Goal: Answer question/provide support: Share knowledge or assist other users

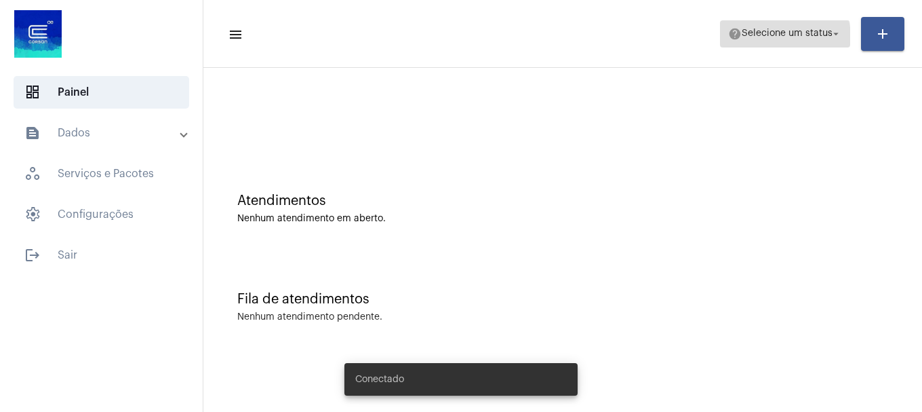
click at [755, 43] on span "help Selecione um status arrow_drop_down" at bounding box center [785, 33] width 114 height 24
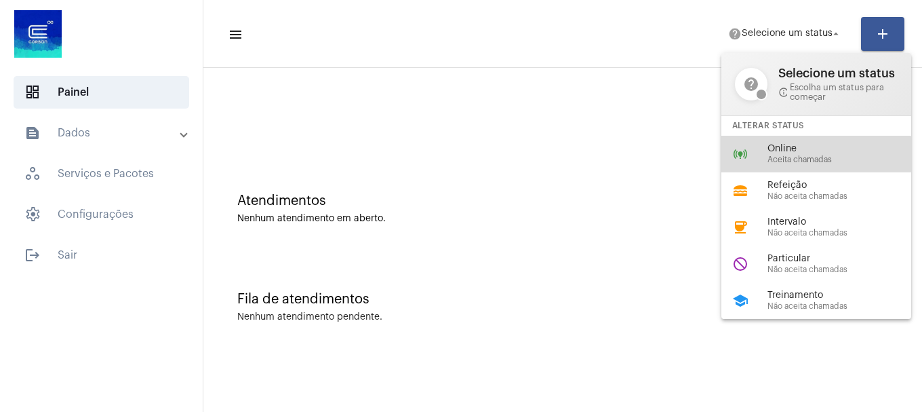
click at [762, 161] on div "online_prediction Online Aceita chamadas" at bounding box center [828, 154] width 212 height 37
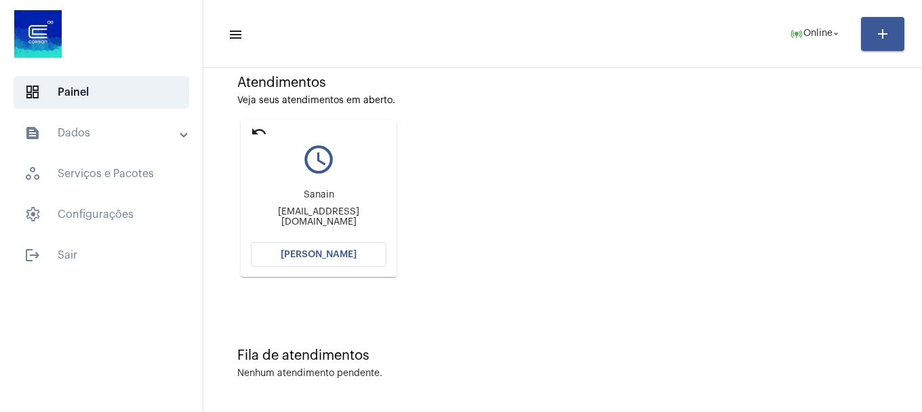
scroll to position [119, 0]
click at [342, 258] on span "[PERSON_NAME]" at bounding box center [319, 253] width 76 height 9
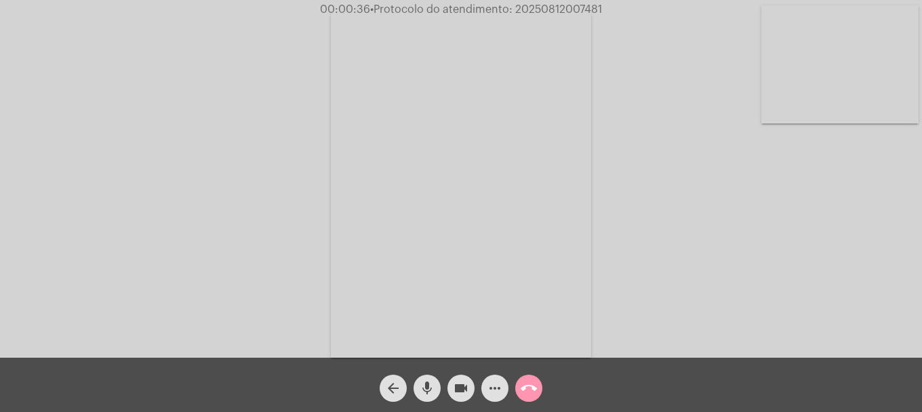
click at [808, 67] on video at bounding box center [840, 64] width 157 height 118
click at [550, 3] on app-call "00:03:22 • Protocolo do atendimento: 20250812007481 Acessando Câmera e Microfon…" at bounding box center [461, 206] width 922 height 412
click at [550, 3] on span "00:03:22 • Protocolo do atendimento: 20250812007481" at bounding box center [461, 10] width 291 height 14
click at [494, 382] on mat-icon "more_horiz" at bounding box center [495, 388] width 16 height 16
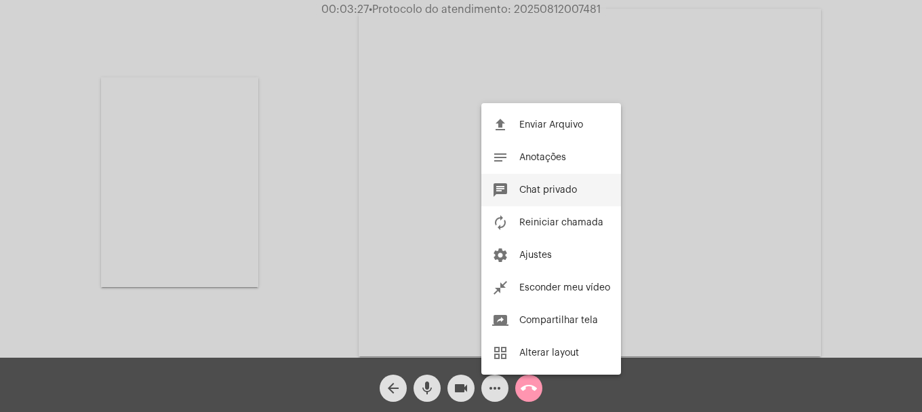
click at [543, 195] on button "chat Chat privado" at bounding box center [551, 190] width 140 height 33
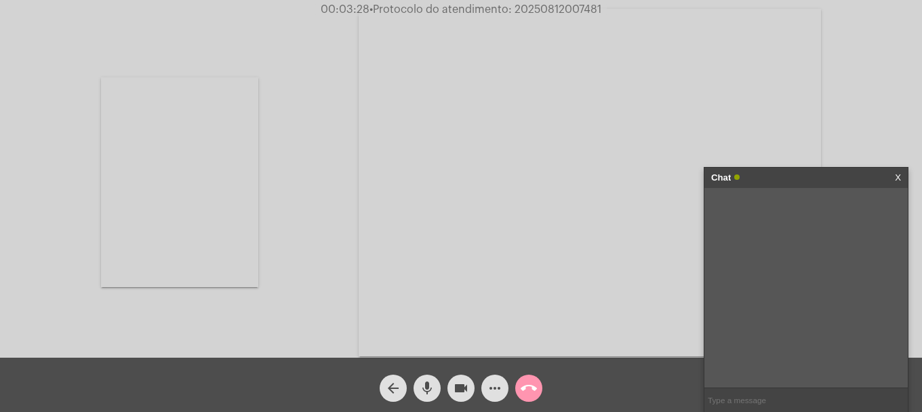
click at [801, 390] on input "text" at bounding box center [806, 400] width 203 height 24
paste input "20250812007481"
type input "20250812007481"
click at [518, 376] on div "call_end" at bounding box center [529, 385] width 34 height 34
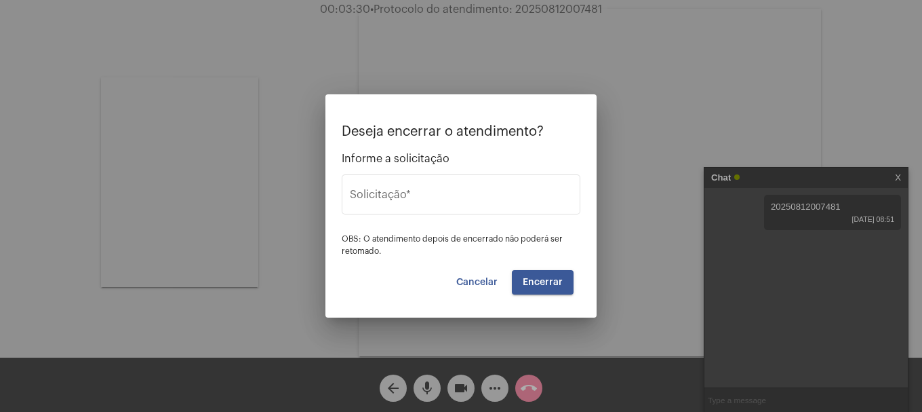
click at [525, 381] on div at bounding box center [461, 206] width 922 height 412
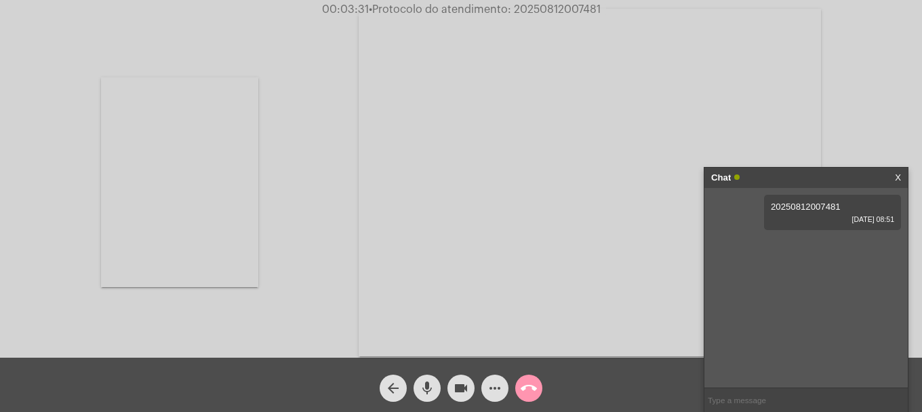
click at [530, 395] on mat-icon "call_end" at bounding box center [529, 388] width 16 height 16
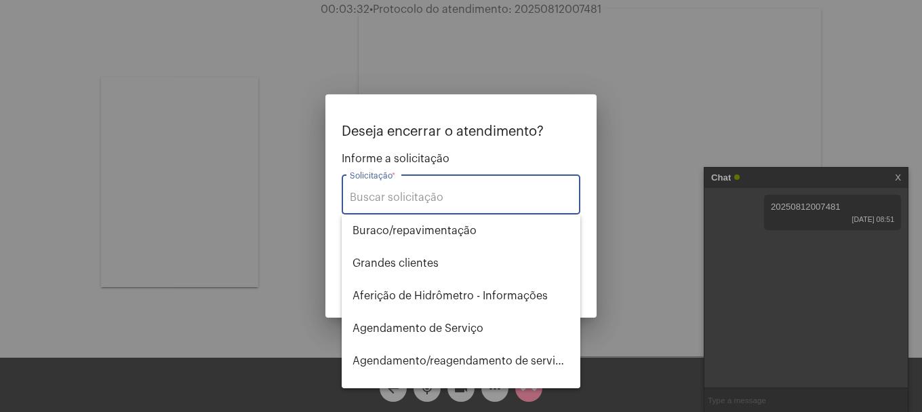
click at [503, 195] on input "Solicitação *" at bounding box center [461, 197] width 222 height 12
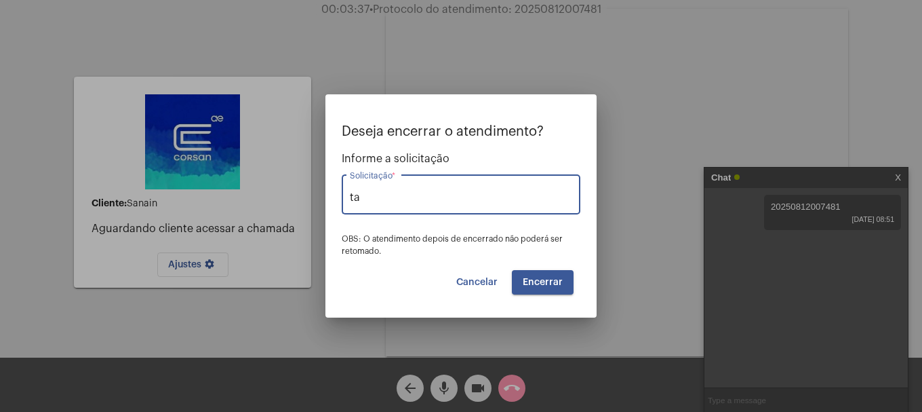
type input "t"
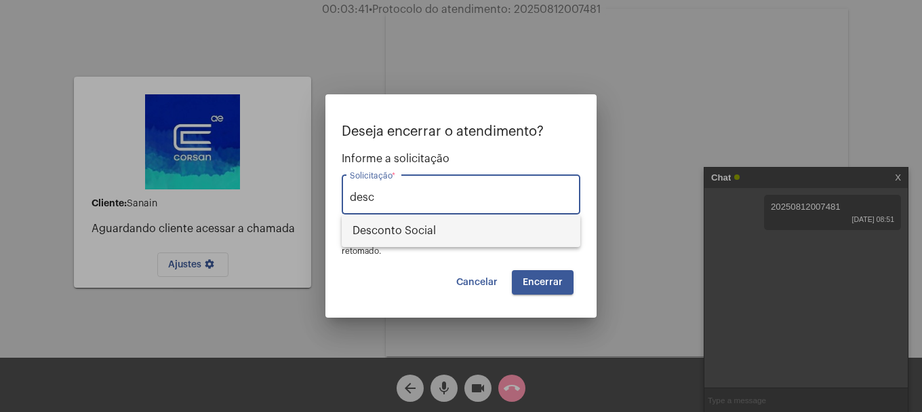
click at [491, 239] on span "Desconto Social" at bounding box center [461, 230] width 217 height 33
type input "Desconto Social"
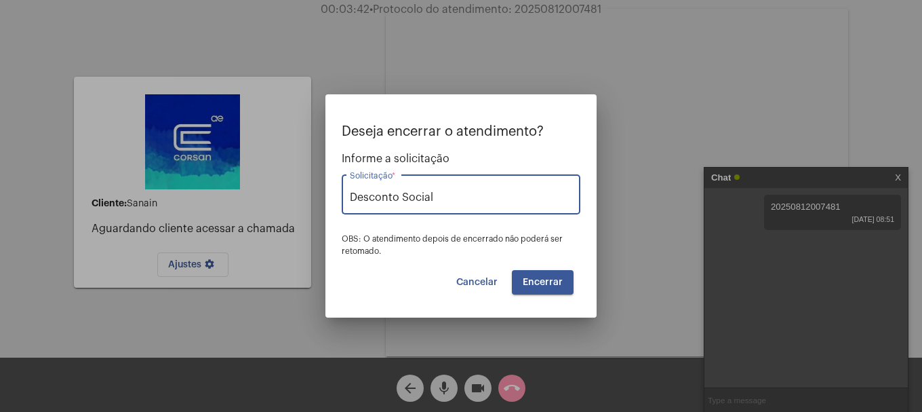
click at [524, 277] on span "Encerrar" at bounding box center [543, 281] width 40 height 9
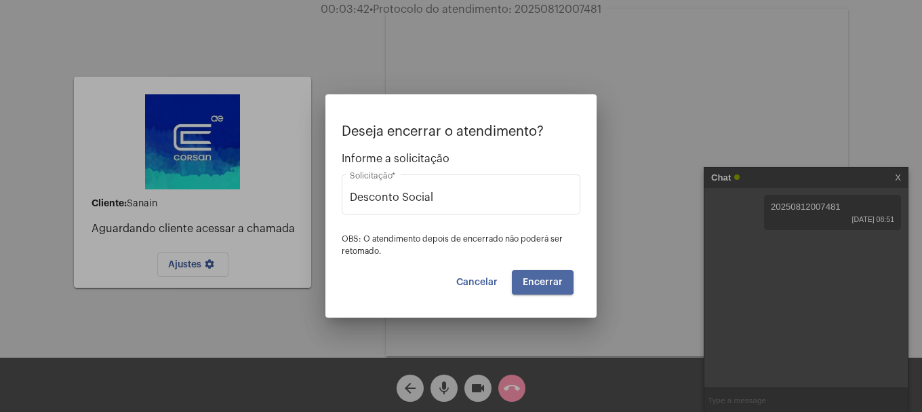
click at [524, 277] on span "Encerrar" at bounding box center [543, 281] width 40 height 9
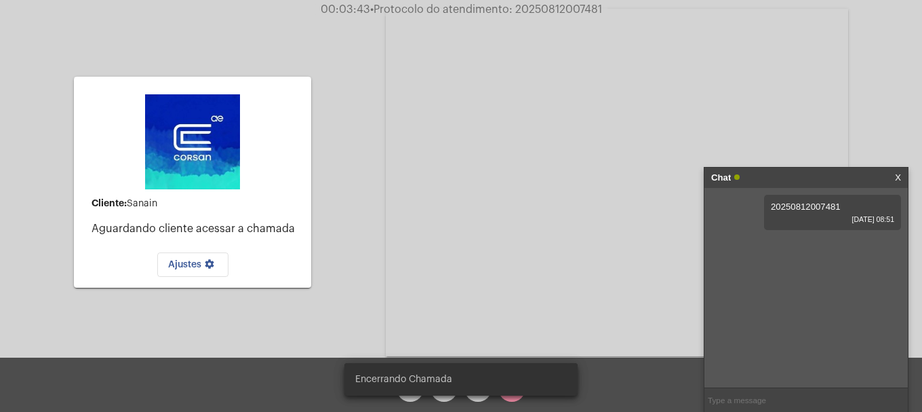
click at [523, 278] on video at bounding box center [617, 182] width 462 height 347
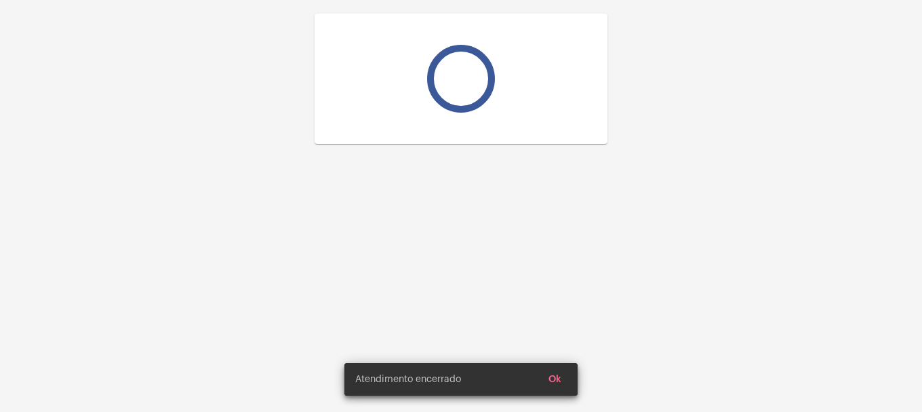
click at [523, 278] on div at bounding box center [461, 206] width 922 height 412
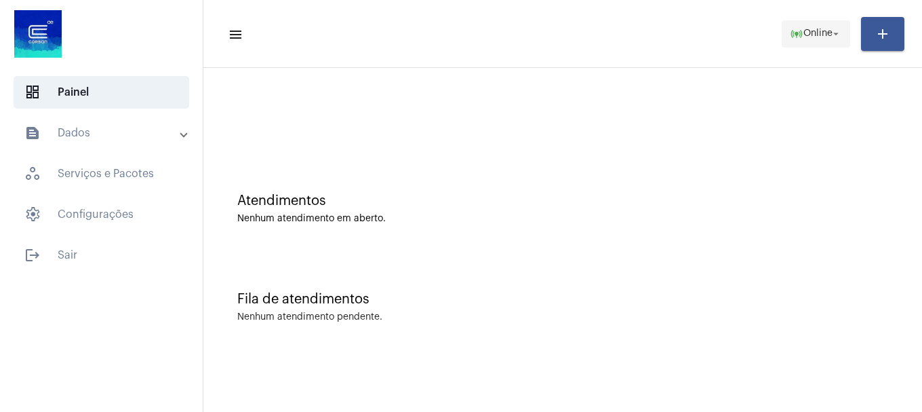
click at [806, 29] on span "Online" at bounding box center [818, 33] width 29 height 9
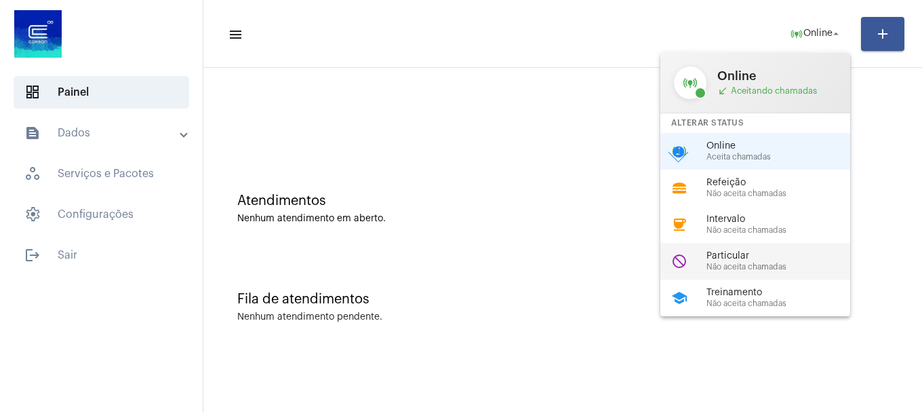
click at [752, 261] on div "Particular Não aceita chamadas" at bounding box center [784, 261] width 155 height 20
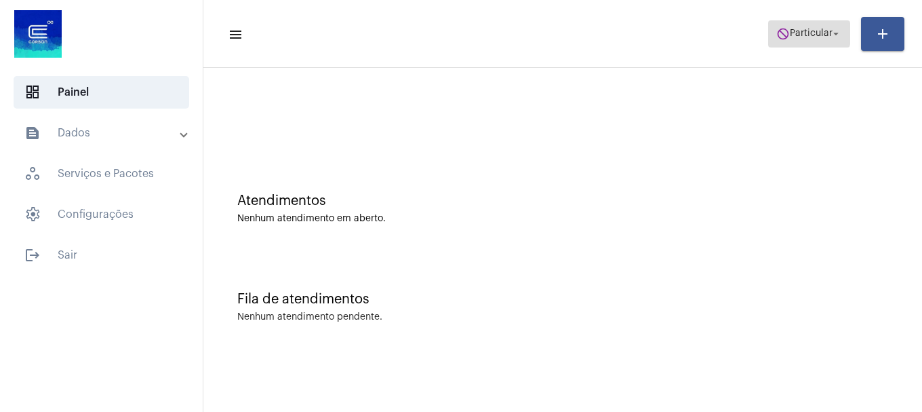
click at [800, 33] on span "Particular" at bounding box center [811, 33] width 43 height 9
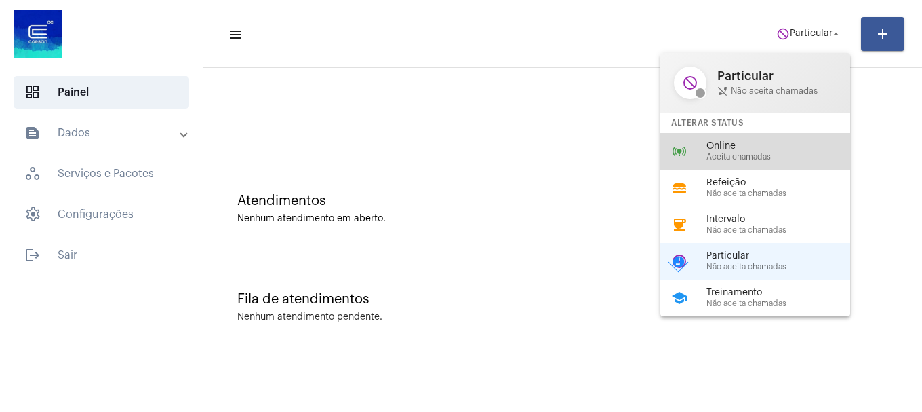
click at [753, 151] on div "Online Aceita chamadas" at bounding box center [784, 151] width 155 height 20
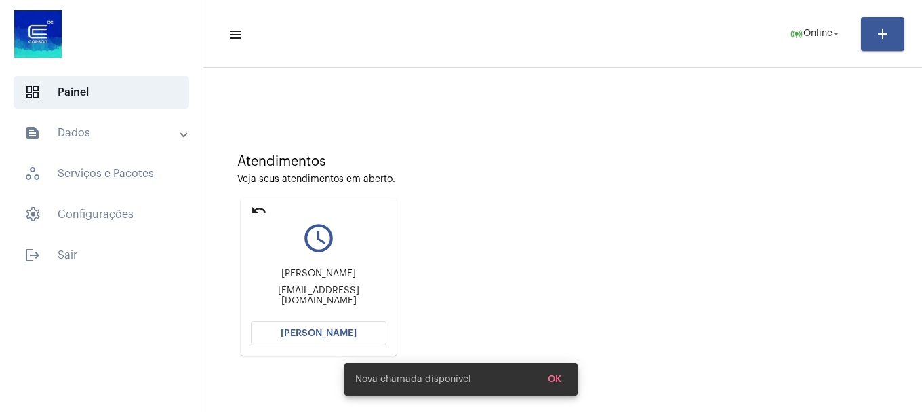
scroll to position [68, 0]
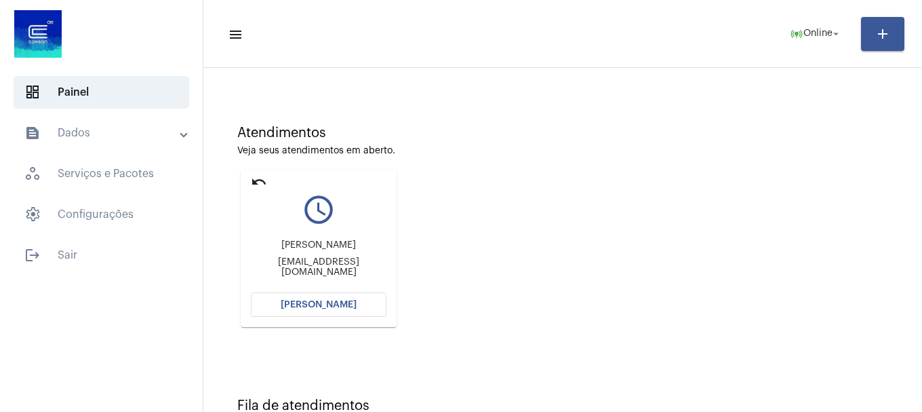
click at [358, 309] on button "[PERSON_NAME]" at bounding box center [319, 304] width 136 height 24
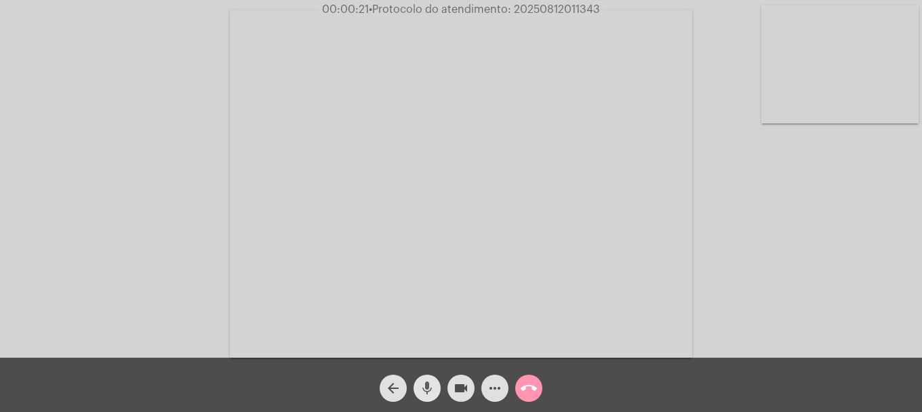
click at [432, 393] on mat-icon "mic" at bounding box center [427, 388] width 16 height 16
click at [432, 393] on mat-icon "mic_off" at bounding box center [427, 388] width 16 height 16
click at [880, 57] on video at bounding box center [840, 64] width 157 height 118
click at [201, 181] on video at bounding box center [179, 182] width 157 height 118
click at [452, 384] on button "videocam" at bounding box center [461, 387] width 27 height 27
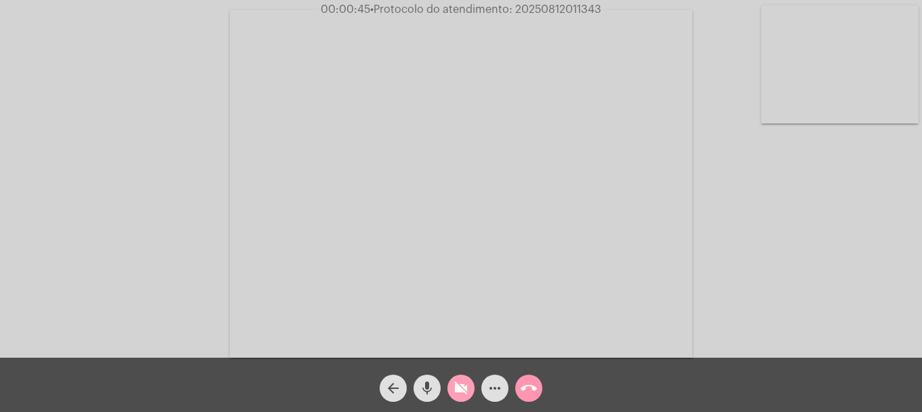
click at [464, 384] on mat-icon "videocam_off" at bounding box center [461, 388] width 16 height 16
click at [416, 391] on button "mic" at bounding box center [427, 387] width 27 height 27
click at [445, 389] on div "arrow_back mic_off videocam more_horiz call_end" at bounding box center [461, 384] width 922 height 54
click at [454, 386] on mat-icon "videocam" at bounding box center [461, 388] width 16 height 16
click at [454, 386] on mat-icon "videocam_off" at bounding box center [461, 388] width 16 height 16
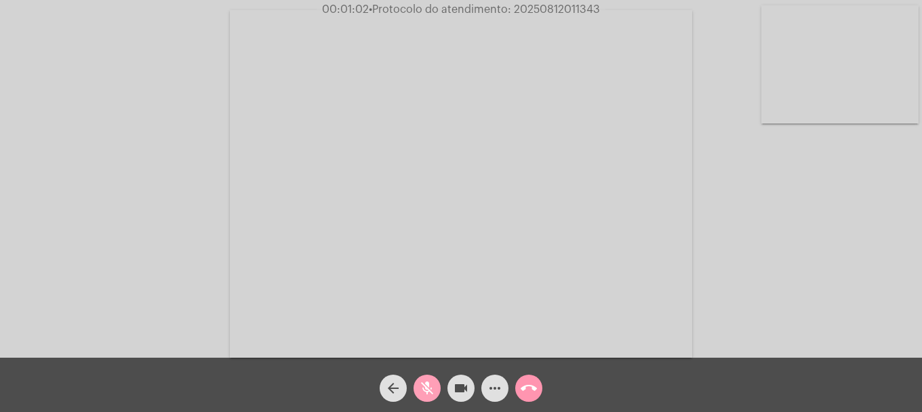
click at [437, 386] on button "mic_off" at bounding box center [427, 387] width 27 height 27
click at [529, 383] on mat-icon "call_end" at bounding box center [529, 388] width 16 height 16
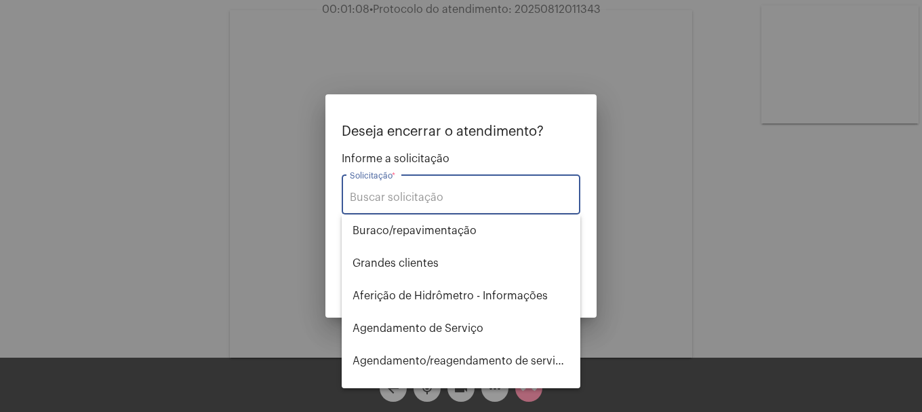
click at [532, 150] on div "Deseja encerrar o atendimento? Informe a solicitação Solicitação * OBS: O atend…" at bounding box center [461, 190] width 239 height 132
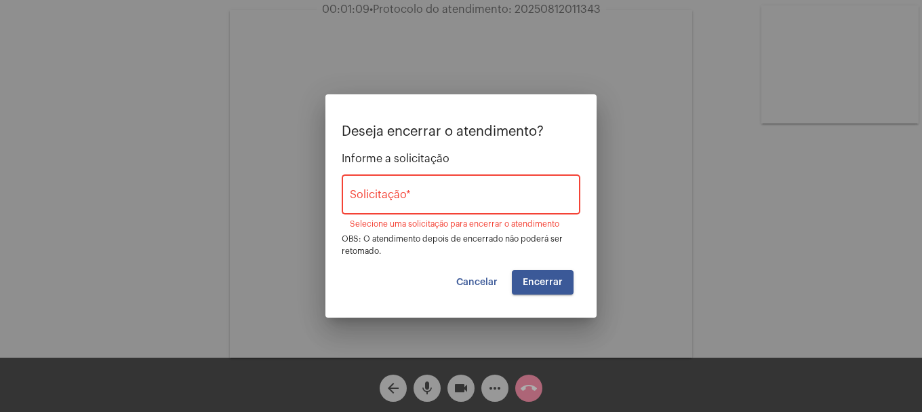
click at [508, 192] on input "Solicitação *" at bounding box center [461, 197] width 222 height 12
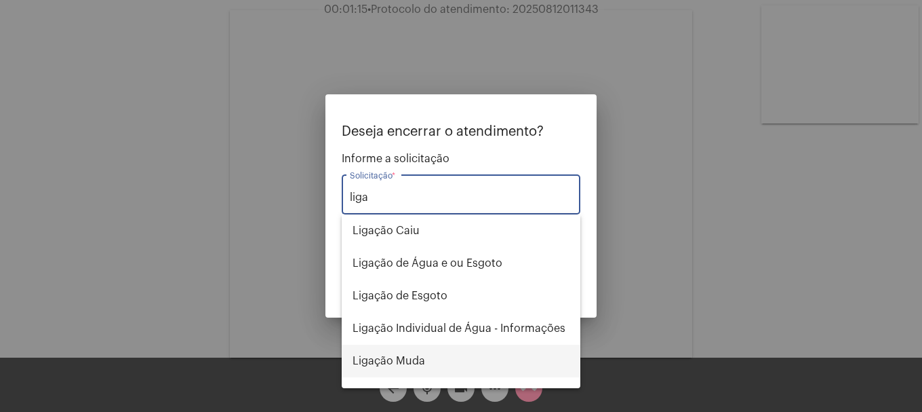
click at [465, 359] on span "Ligação Muda" at bounding box center [461, 360] width 217 height 33
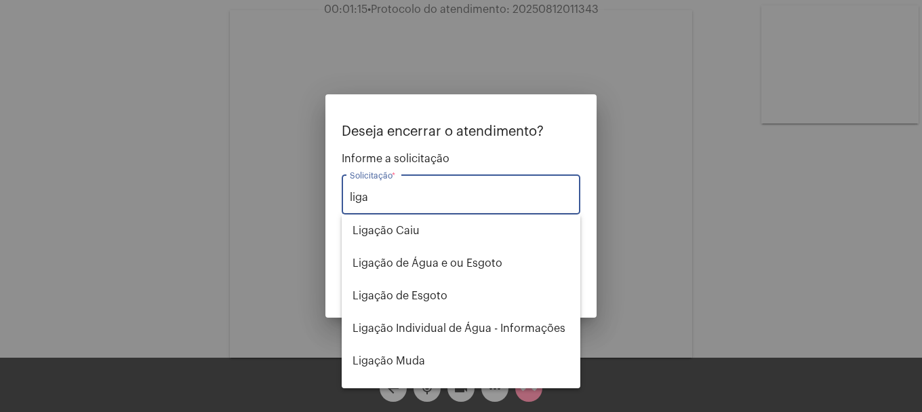
type input "Ligação Muda"
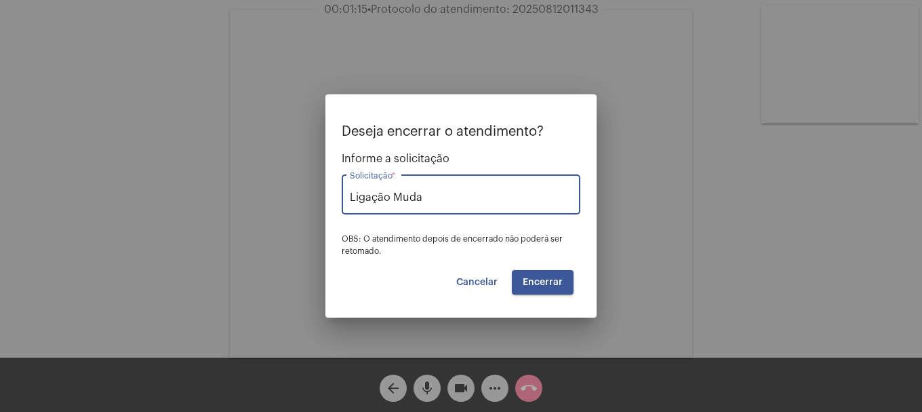
click at [540, 288] on button "Encerrar" at bounding box center [543, 282] width 62 height 24
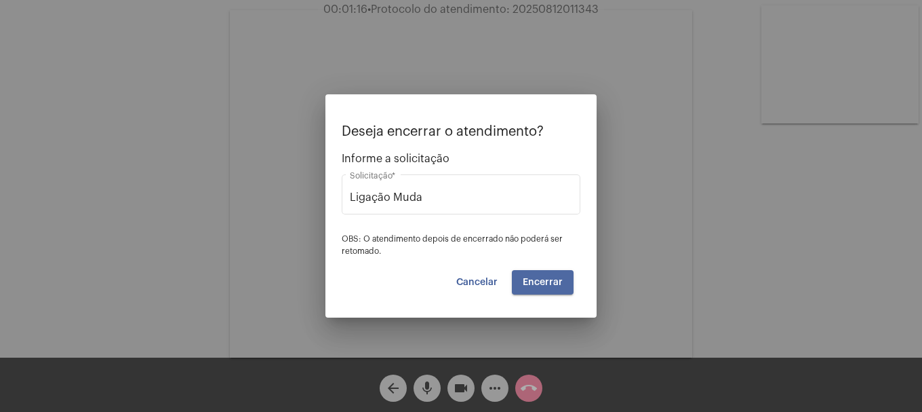
click at [540, 287] on button "Encerrar" at bounding box center [543, 282] width 62 height 24
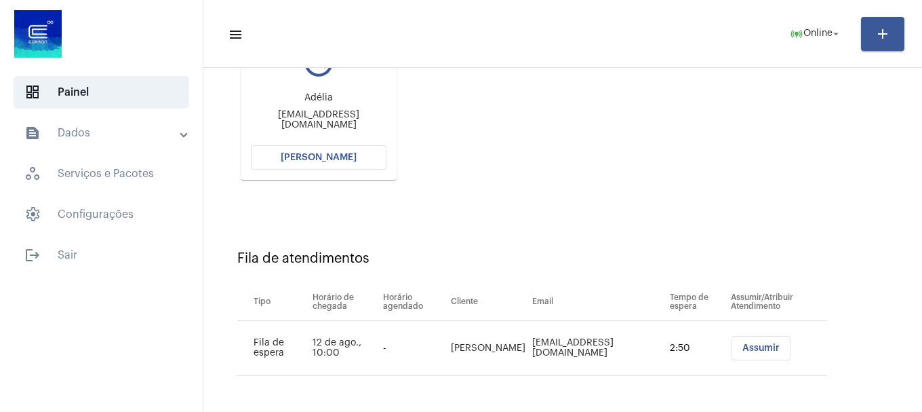
scroll to position [216, 0]
click at [320, 163] on button "[PERSON_NAME]" at bounding box center [319, 156] width 136 height 24
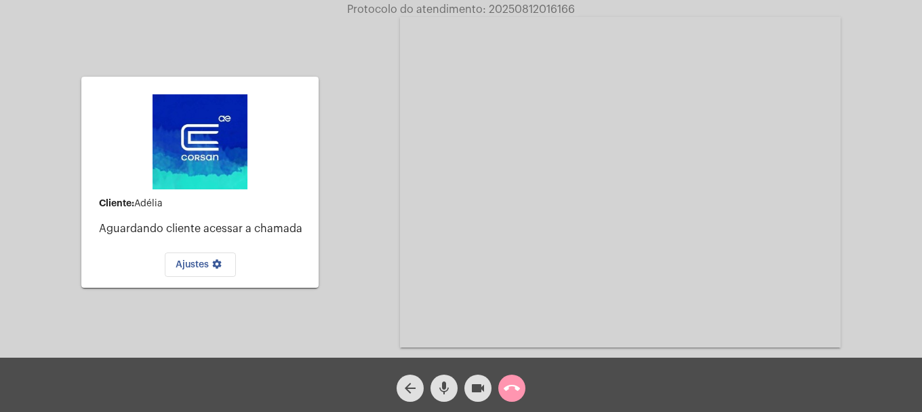
click at [514, 392] on mat-icon "call_end" at bounding box center [512, 388] width 16 height 16
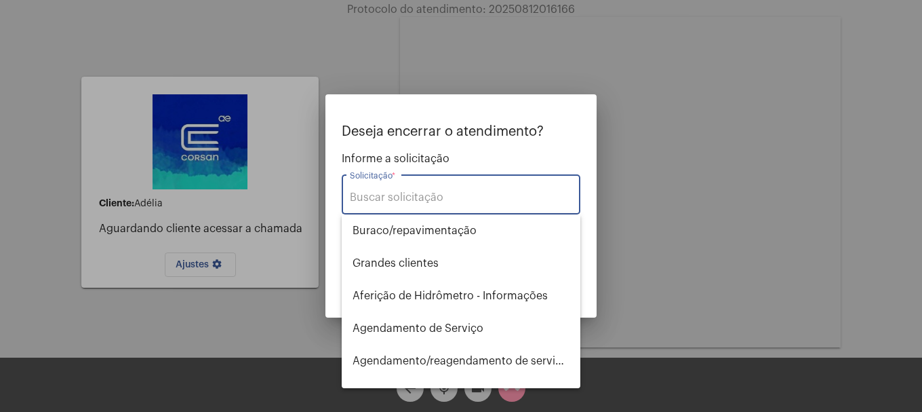
click at [389, 199] on input "Solicitação *" at bounding box center [461, 197] width 222 height 12
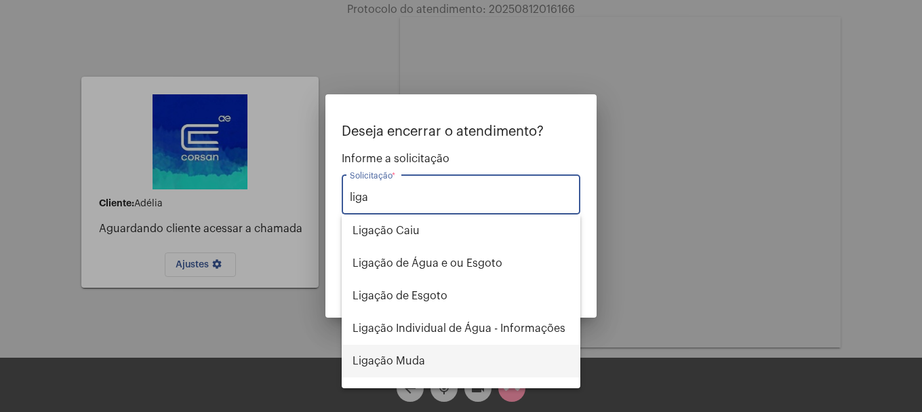
click at [444, 367] on span "Ligação Muda" at bounding box center [461, 360] width 217 height 33
type input "Ligação Muda"
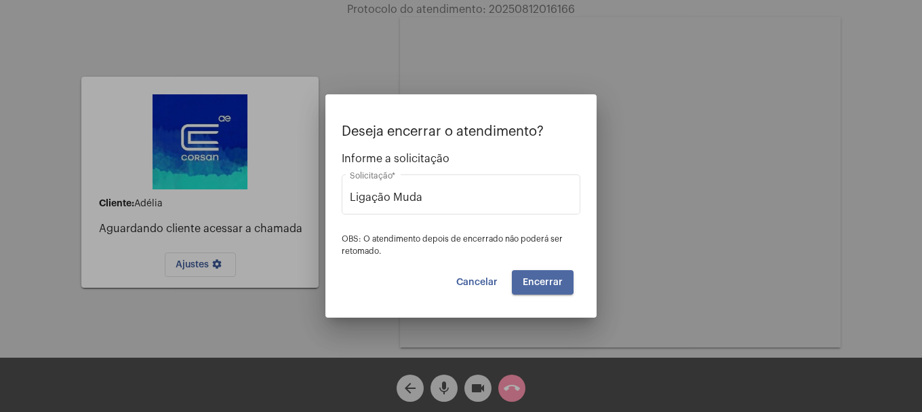
click at [528, 279] on span "Encerrar" at bounding box center [543, 281] width 40 height 9
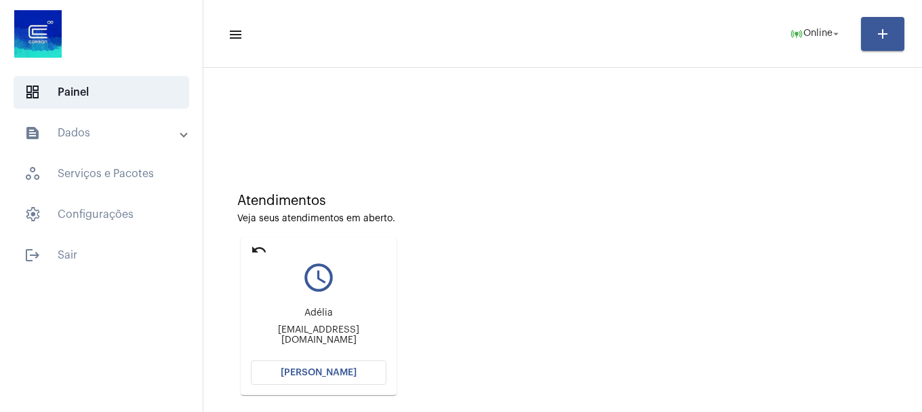
drag, startPoint x: 318, startPoint y: 343, endPoint x: 299, endPoint y: 361, distance: 26.4
click at [315, 345] on div "Adélia Severotur557@gmail.com" at bounding box center [319, 326] width 136 height 61
click at [299, 361] on button "[PERSON_NAME]" at bounding box center [319, 372] width 136 height 24
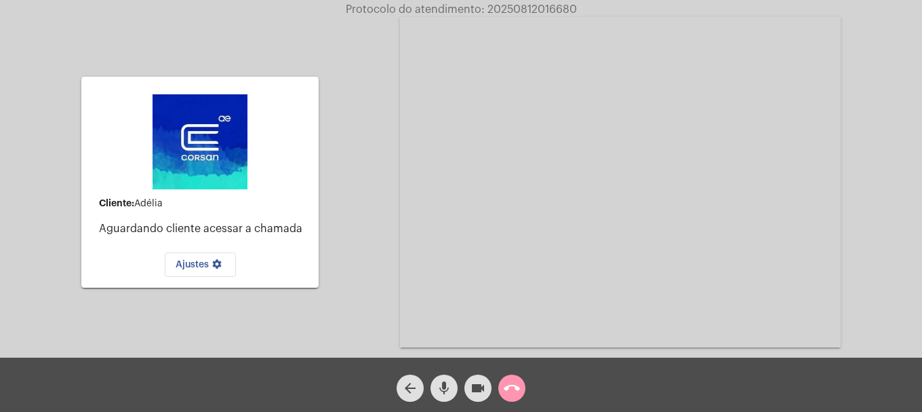
click at [503, 389] on button "call_end" at bounding box center [511, 387] width 27 height 27
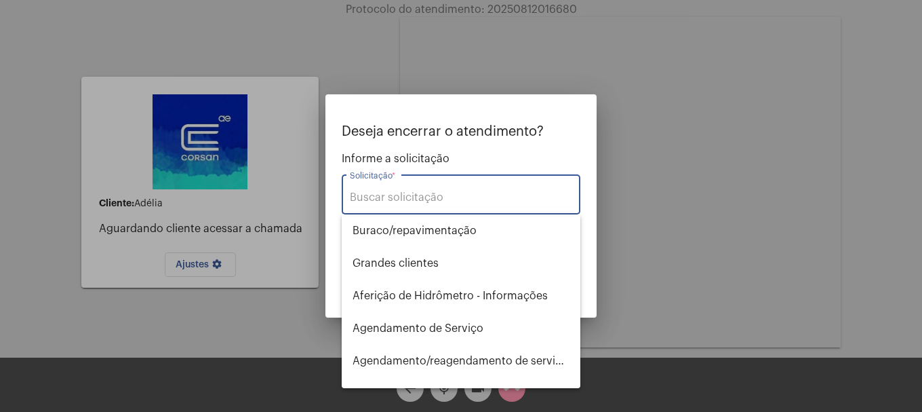
click at [439, 204] on div "Solicitação *" at bounding box center [461, 193] width 222 height 43
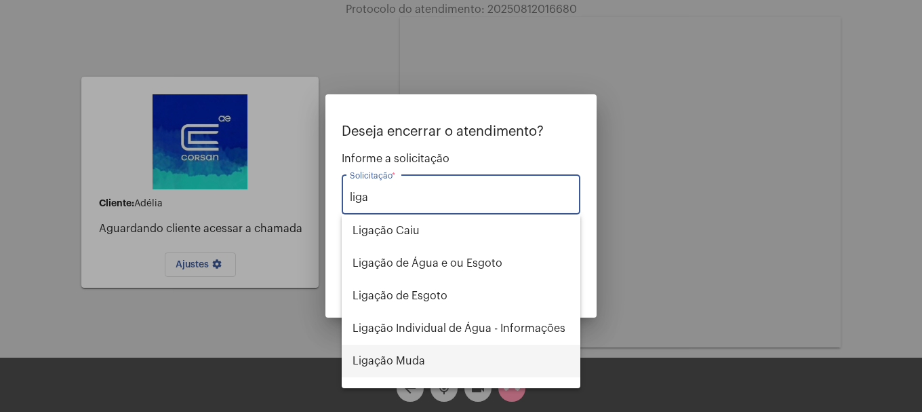
click at [450, 360] on span "Ligação Muda" at bounding box center [461, 360] width 217 height 33
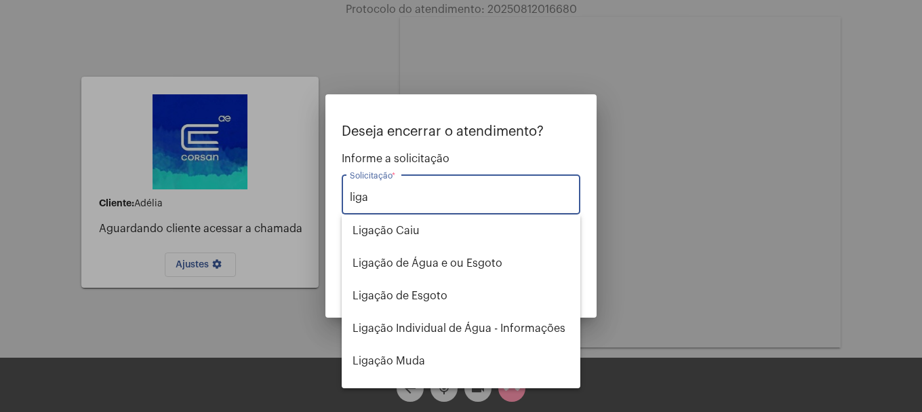
type input "Ligação Muda"
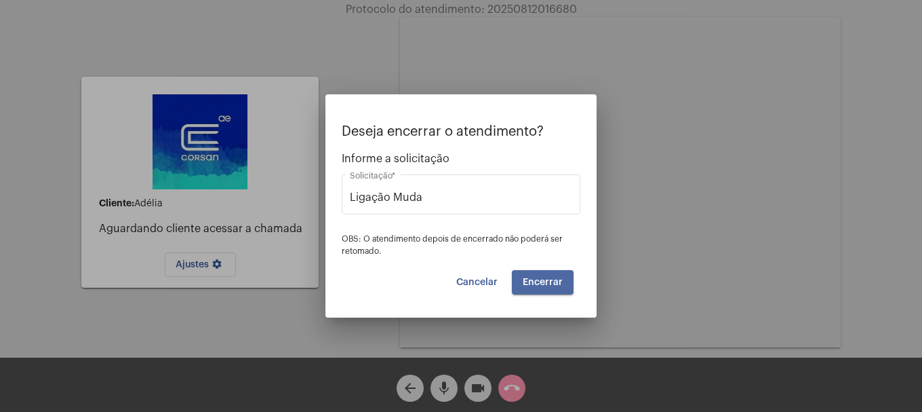
click at [541, 289] on button "Encerrar" at bounding box center [543, 282] width 62 height 24
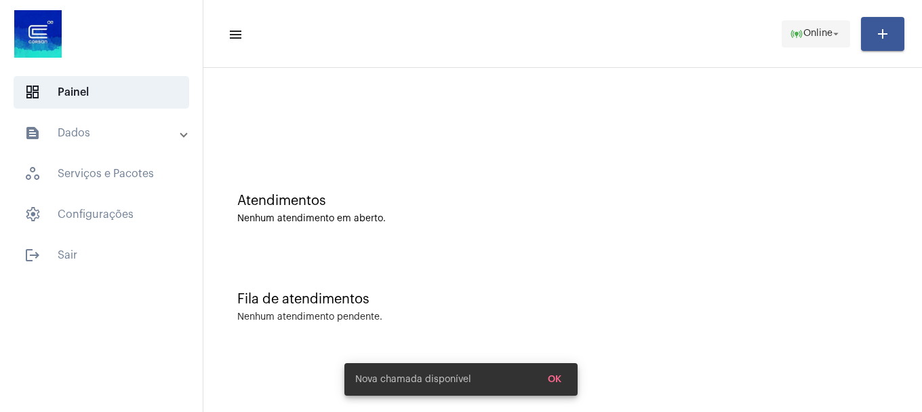
click at [807, 22] on span "online_prediction Online arrow_drop_down" at bounding box center [816, 33] width 52 height 24
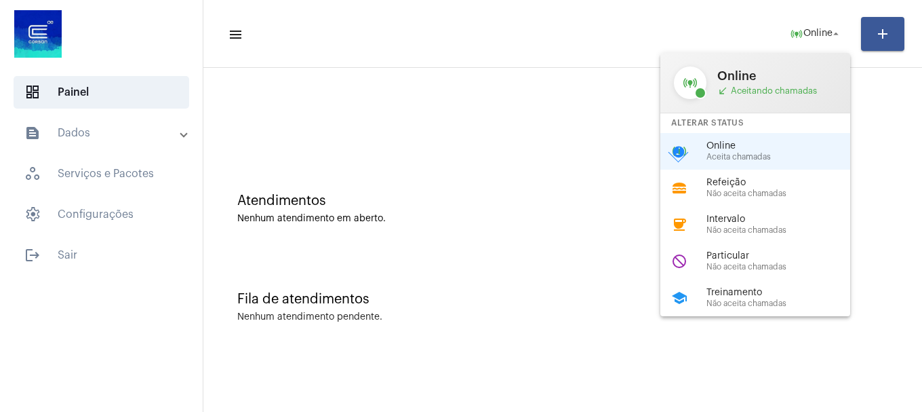
click at [760, 262] on span "Não aceita chamadas" at bounding box center [784, 266] width 155 height 9
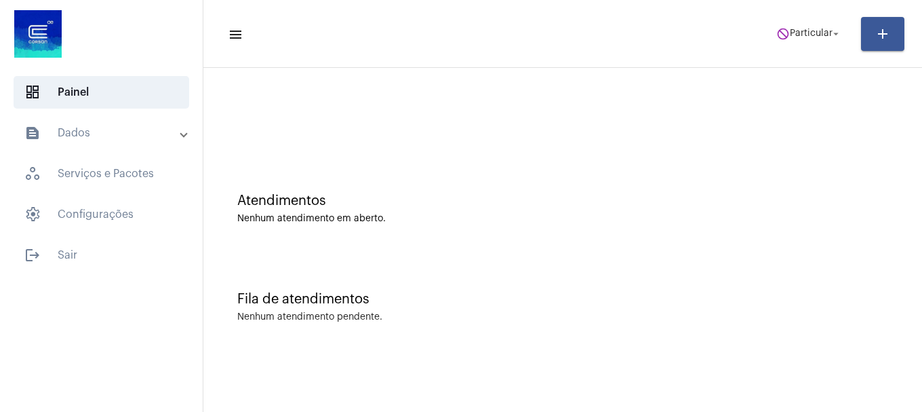
click at [821, 48] on mat-toolbar-row "menu do_not_disturb Particular arrow_drop_down add" at bounding box center [562, 33] width 719 height 43
click at [820, 41] on span "do_not_disturb Particular arrow_drop_down" at bounding box center [809, 33] width 66 height 24
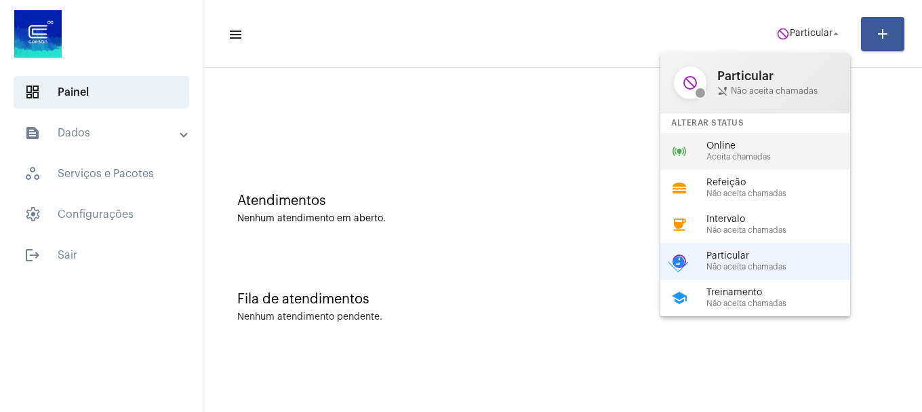
click at [726, 147] on span "Online" at bounding box center [784, 146] width 155 height 10
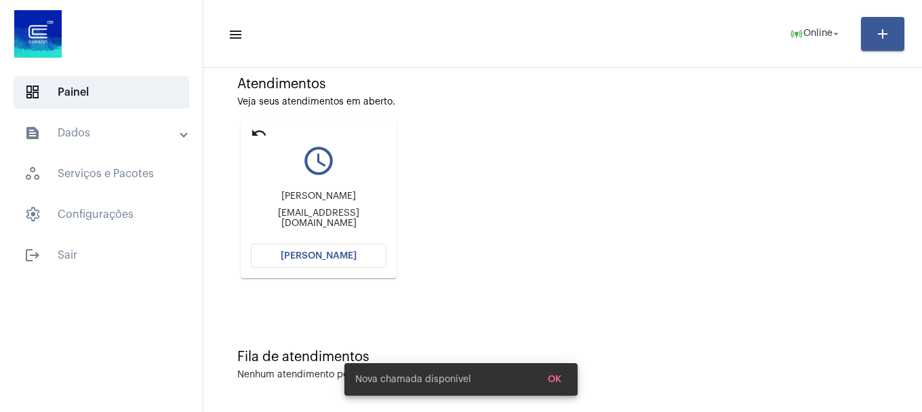
scroll to position [119, 0]
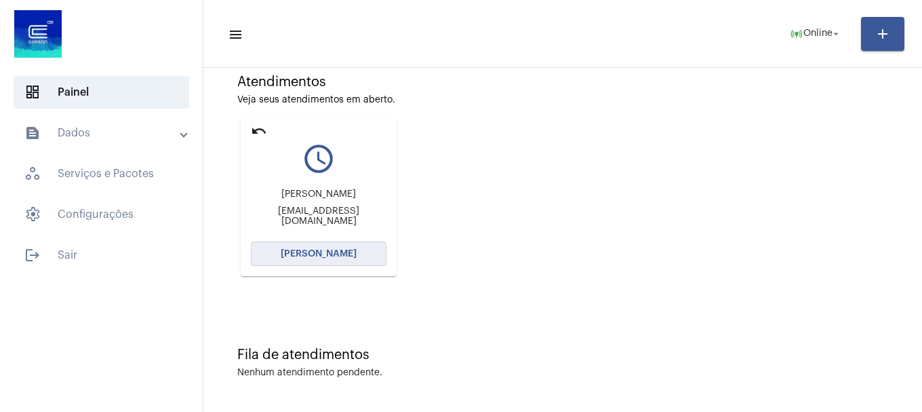
click at [320, 258] on span "[PERSON_NAME]" at bounding box center [319, 253] width 76 height 9
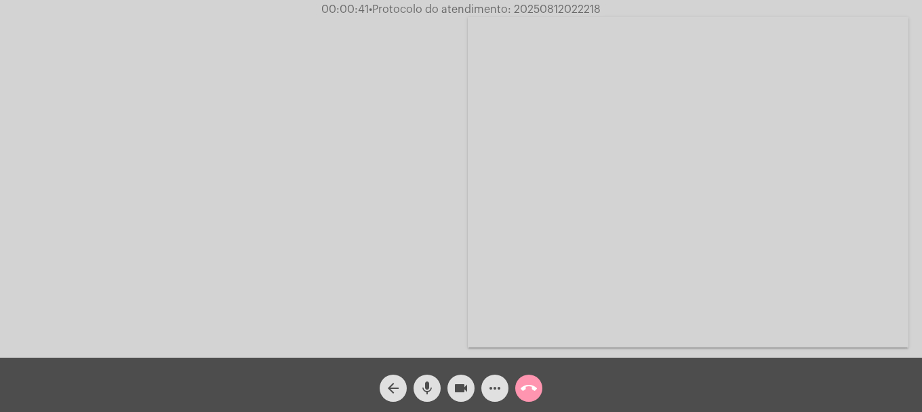
click at [519, 382] on button "call_end" at bounding box center [528, 387] width 27 height 27
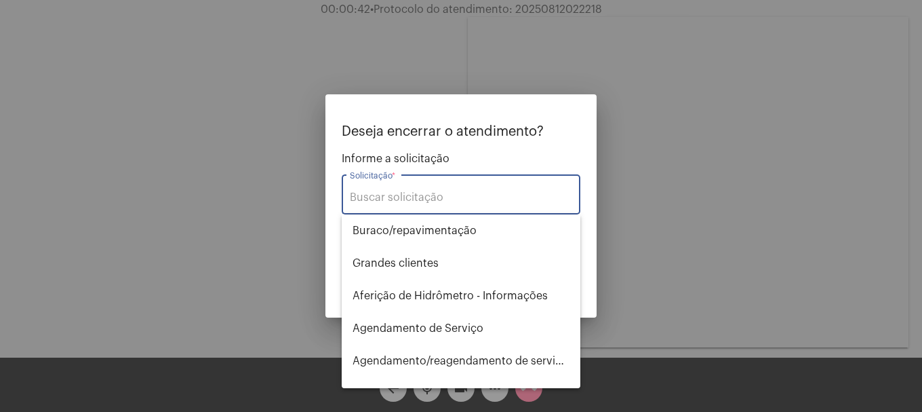
click at [441, 202] on input "Solicitação *" at bounding box center [461, 197] width 222 height 12
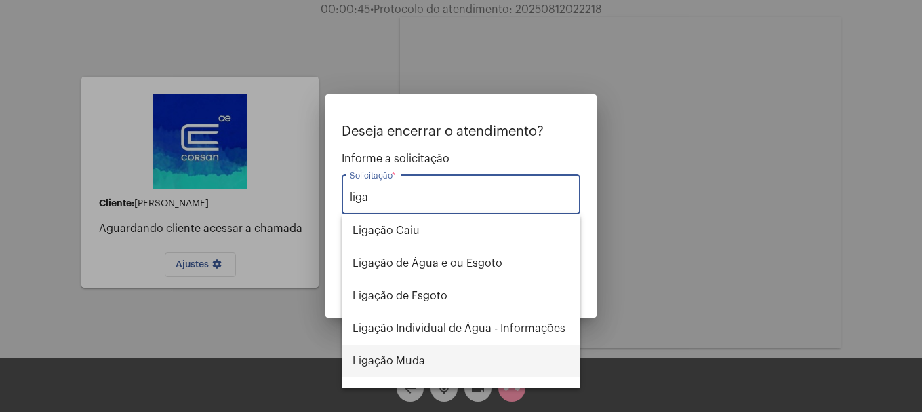
click at [444, 358] on span "Ligação Muda" at bounding box center [461, 360] width 217 height 33
type input "Ligação Muda"
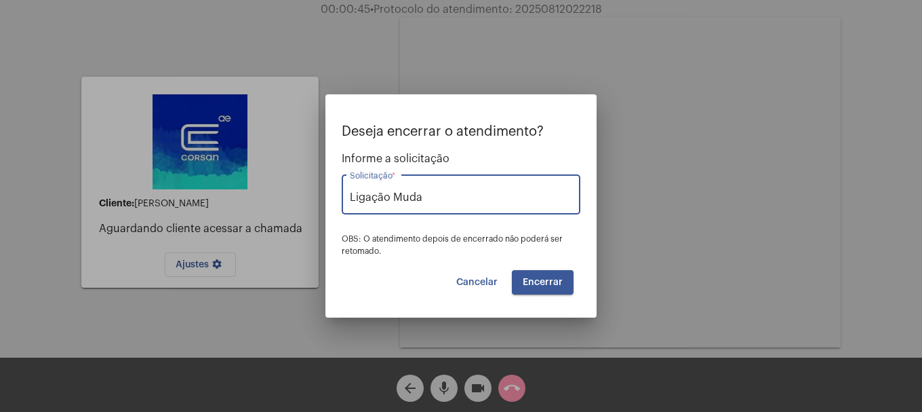
click at [571, 271] on button "Encerrar" at bounding box center [543, 282] width 62 height 24
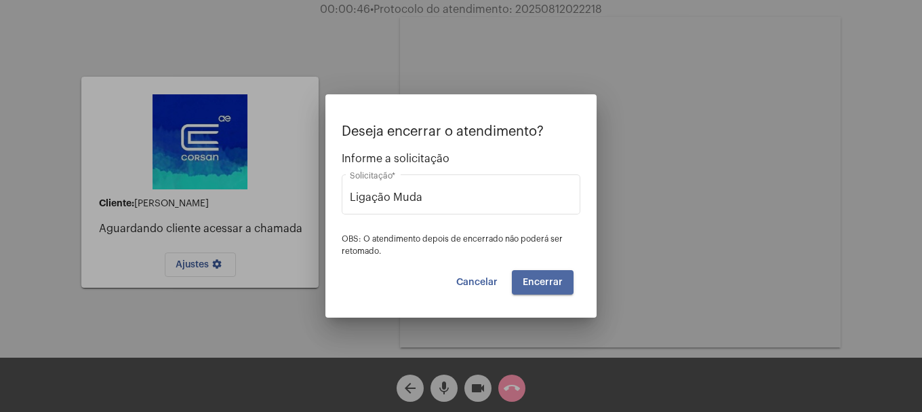
click at [571, 271] on button "Encerrar" at bounding box center [543, 282] width 62 height 24
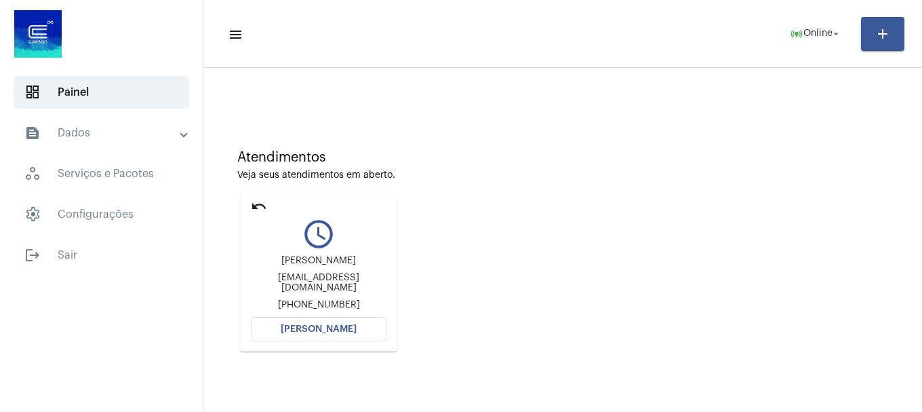
scroll to position [68, 0]
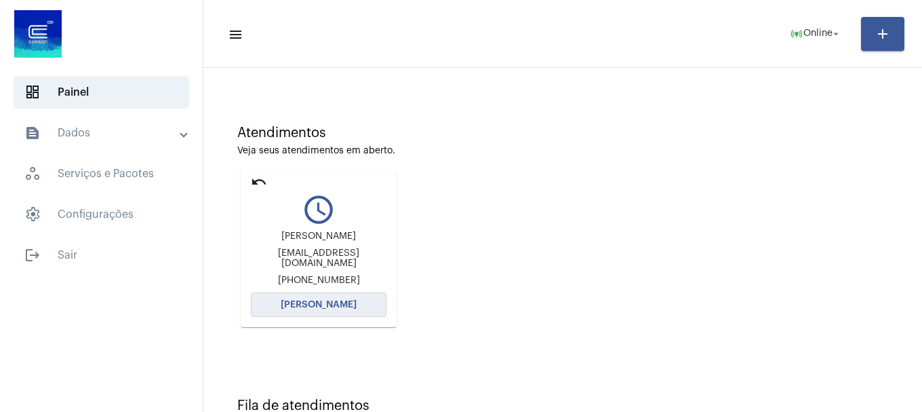
click at [359, 308] on button "[PERSON_NAME]" at bounding box center [319, 304] width 136 height 24
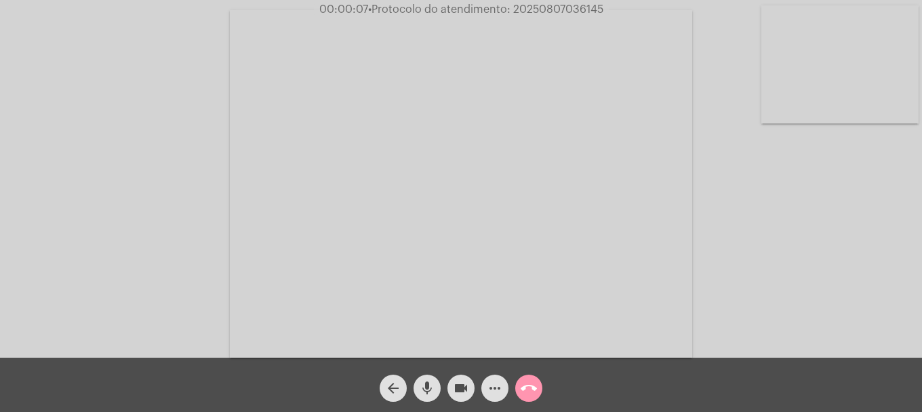
click at [816, 66] on video at bounding box center [840, 64] width 157 height 118
click at [216, 213] on video at bounding box center [179, 182] width 157 height 118
click at [836, 88] on video at bounding box center [840, 64] width 157 height 118
click at [252, 186] on video at bounding box center [179, 182] width 157 height 118
click at [850, 58] on video at bounding box center [840, 64] width 157 height 118
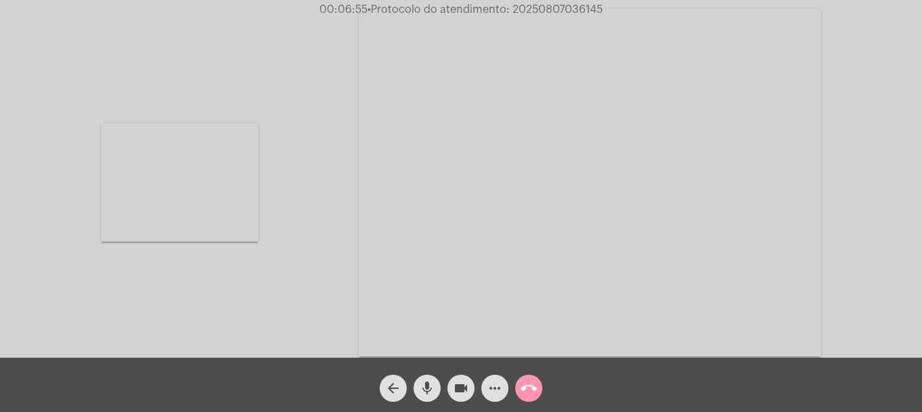
click at [222, 166] on video at bounding box center [179, 182] width 157 height 118
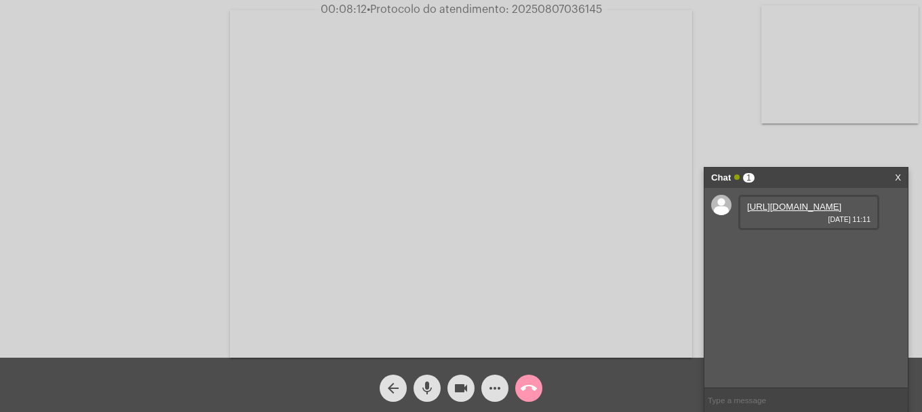
click at [809, 212] on link "https://neft-transfer-bucket.s3.amazonaws.com/temp-d4cbd8d6-7681-be6f-bd07-4939…" at bounding box center [794, 206] width 94 height 10
click at [786, 250] on link "https://neft-transfer-bucket.s3.amazonaws.com/temp-cb98ec33-10e0-23f4-8a1c-6ffb…" at bounding box center [794, 245] width 94 height 10
click at [524, 9] on span "• Protocolo do atendimento: 20250807036145" at bounding box center [483, 9] width 235 height 11
copy span "20250807036145"
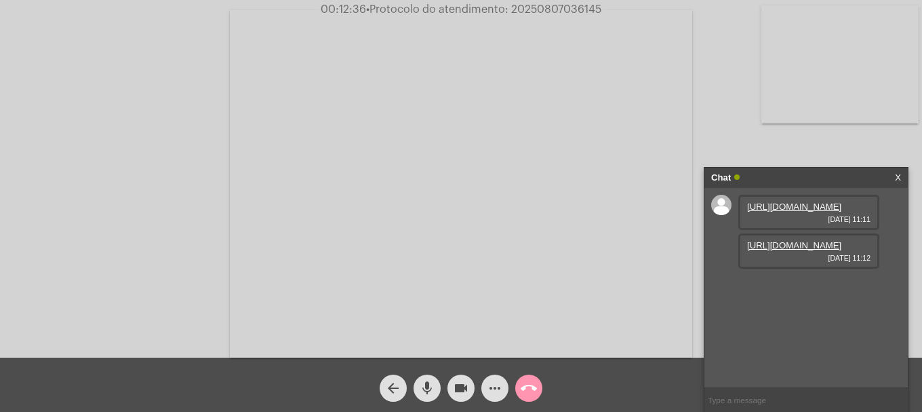
click at [759, 393] on input "text" at bounding box center [806, 400] width 203 height 24
paste input "20250807036145"
type input "20250807036145"
click at [523, 387] on mat-icon "call_end" at bounding box center [529, 388] width 16 height 16
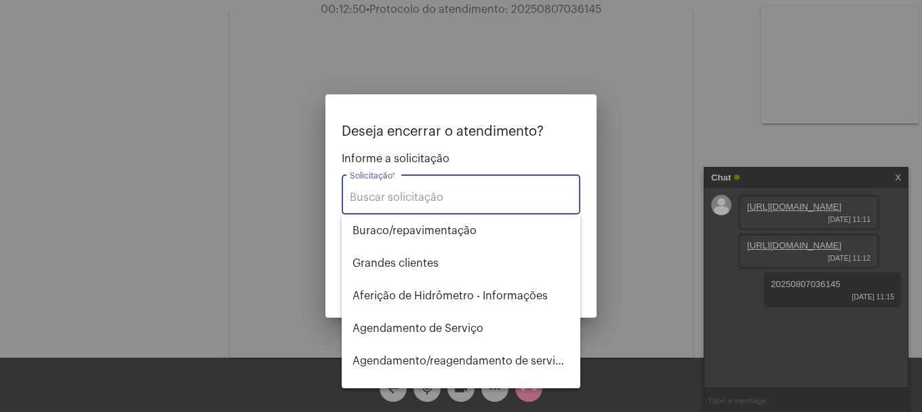
click at [434, 199] on input "Solicitação *" at bounding box center [461, 197] width 222 height 12
type input "s"
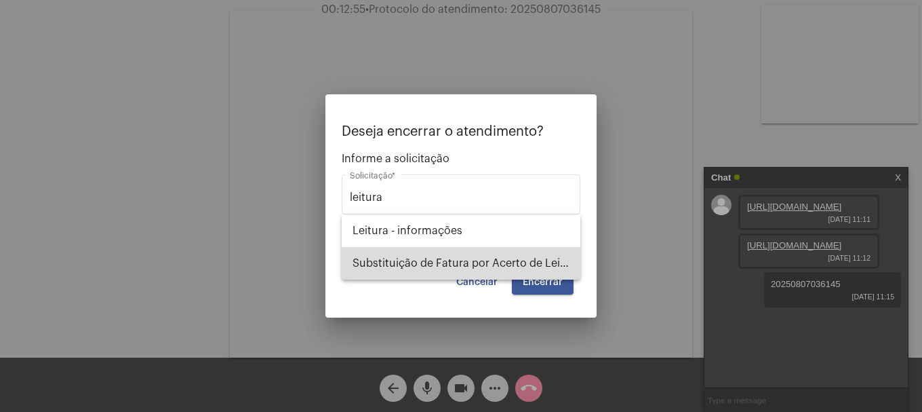
click at [439, 269] on span "Substituição de Fatura por Acerto de Leitura" at bounding box center [461, 263] width 217 height 33
type input "Substituição de Fatura por Acerto de Leitura"
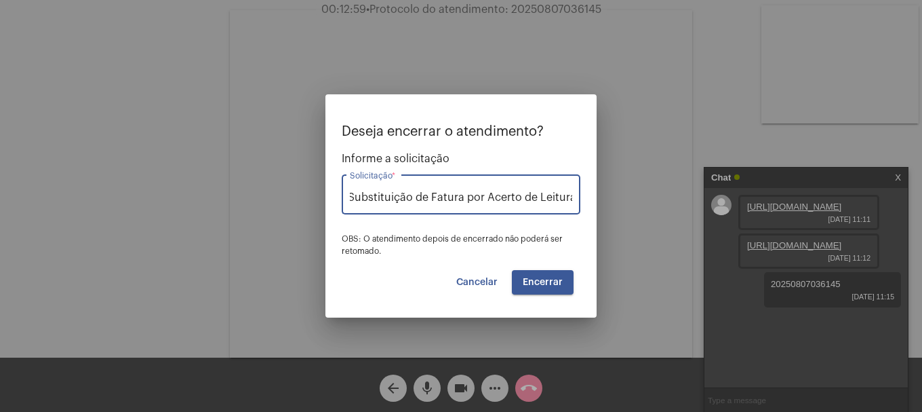
click at [547, 288] on button "Encerrar" at bounding box center [543, 282] width 62 height 24
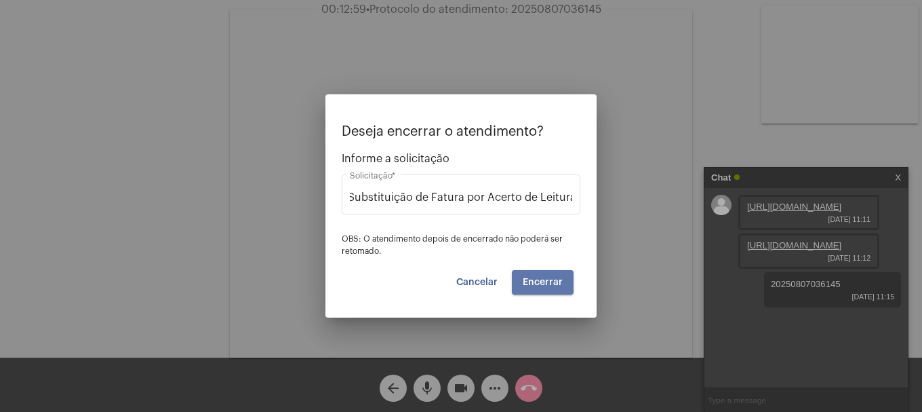
click at [547, 288] on button "Encerrar" at bounding box center [543, 282] width 62 height 24
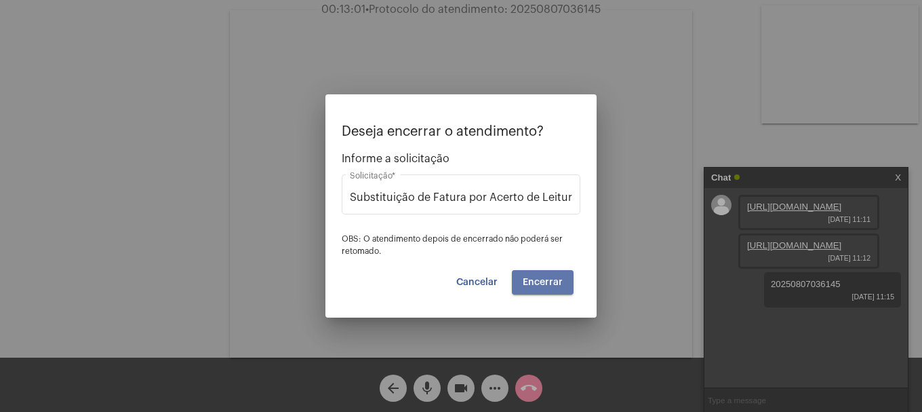
click at [547, 288] on button "Encerrar" at bounding box center [543, 282] width 62 height 24
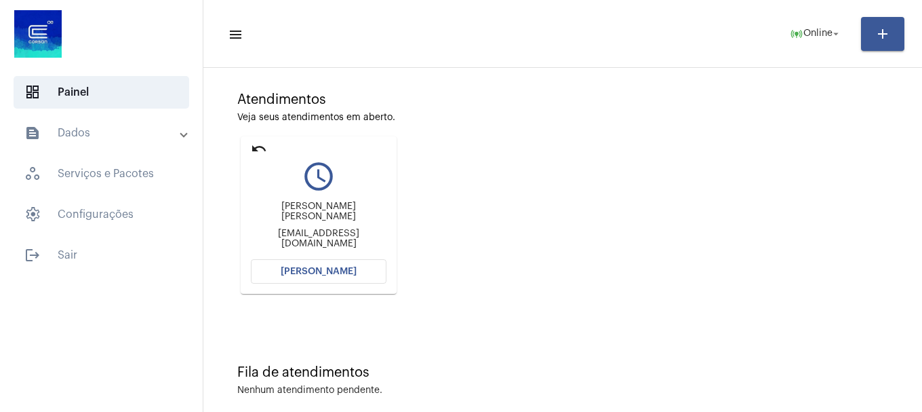
scroll to position [119, 0]
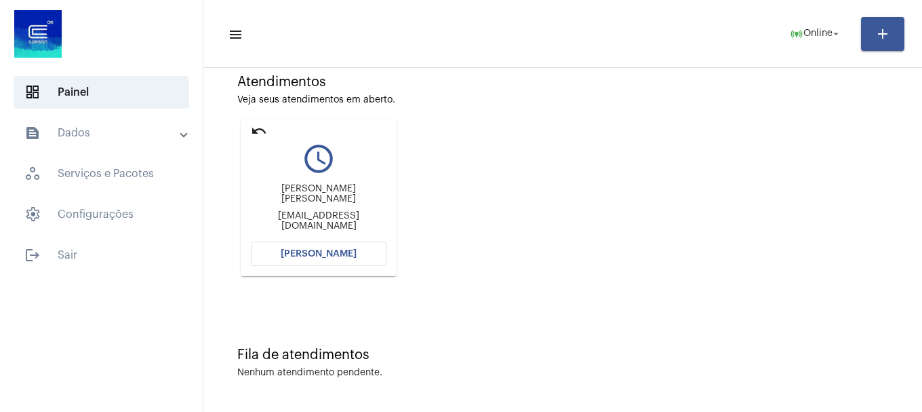
click at [351, 247] on button "[PERSON_NAME]" at bounding box center [319, 253] width 136 height 24
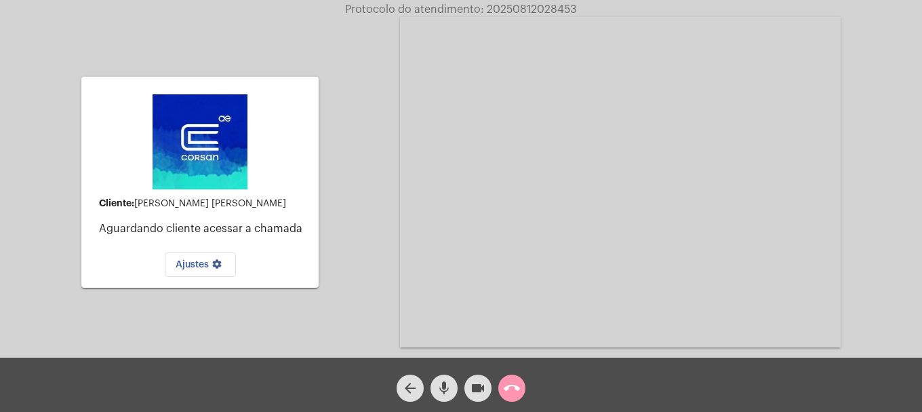
click at [503, 391] on button "call_end" at bounding box center [511, 387] width 27 height 27
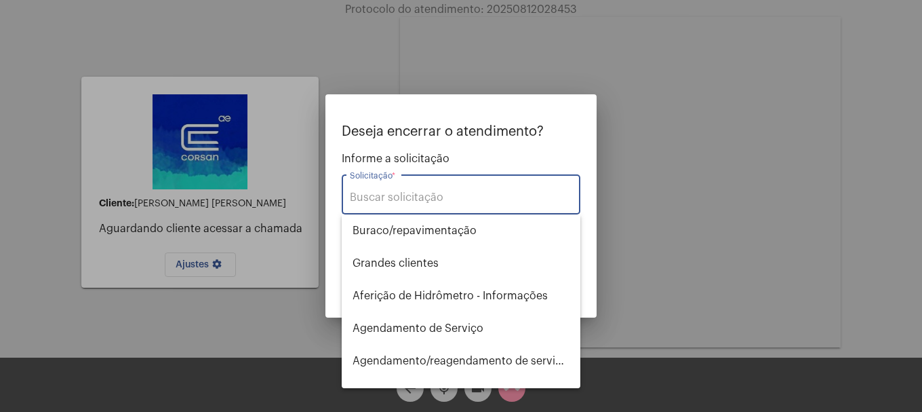
click at [435, 201] on input "Solicitação *" at bounding box center [461, 197] width 222 height 12
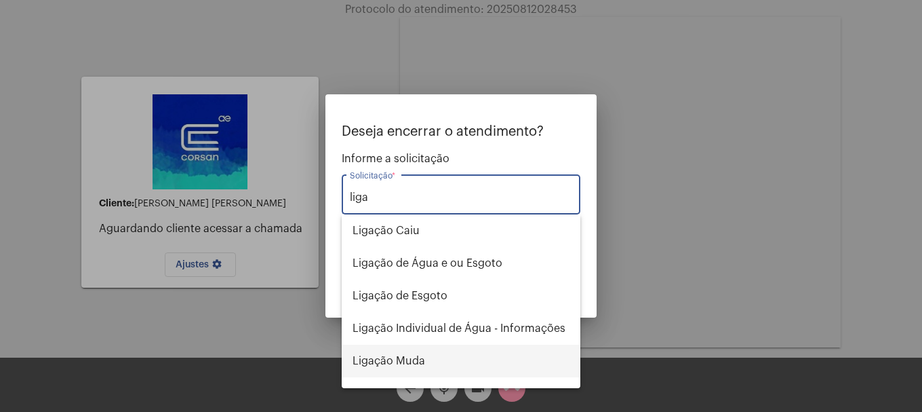
click at [420, 359] on span "Ligação Muda" at bounding box center [461, 360] width 217 height 33
type input "Ligação Muda"
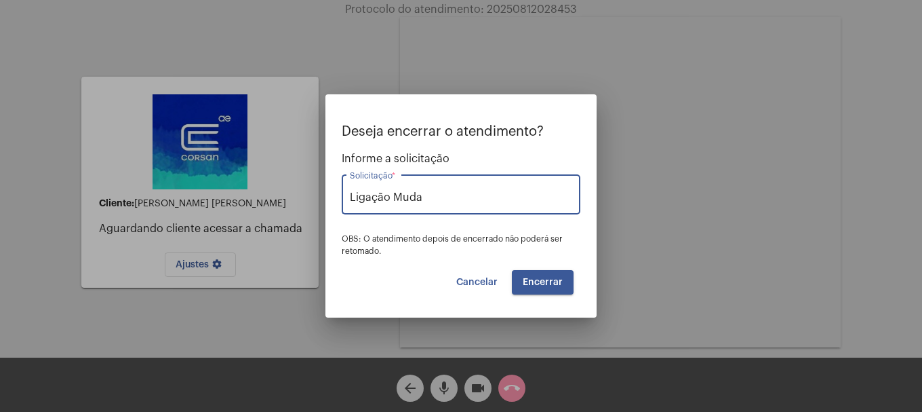
click at [534, 288] on button "Encerrar" at bounding box center [543, 282] width 62 height 24
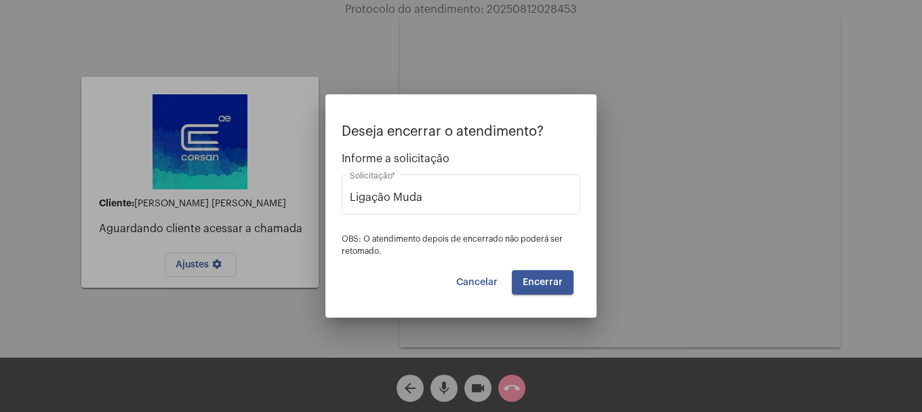
click at [534, 288] on button "Encerrar" at bounding box center [543, 282] width 62 height 24
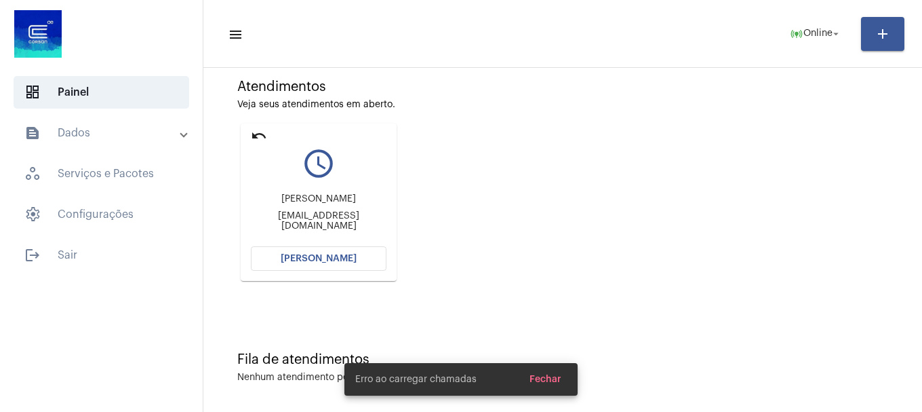
scroll to position [119, 0]
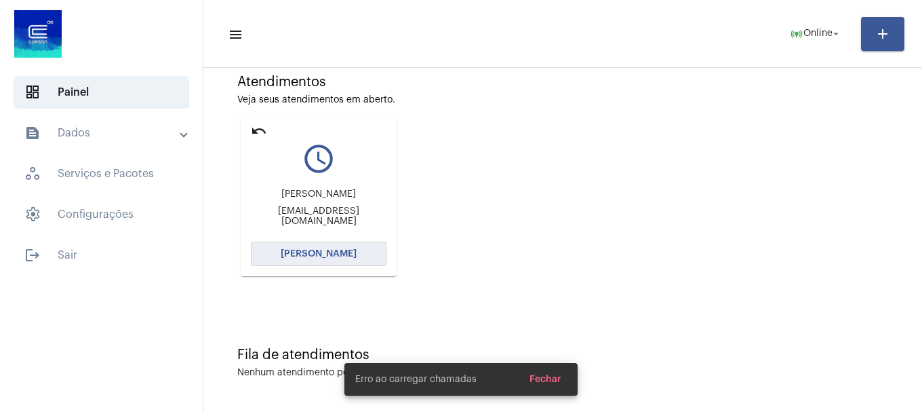
click at [316, 251] on span "[PERSON_NAME]" at bounding box center [319, 253] width 76 height 9
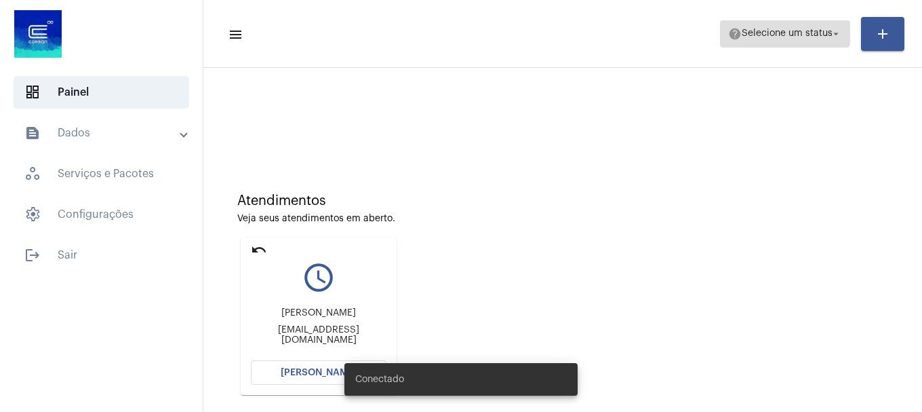
click at [766, 24] on span "help Selecione um status arrow_drop_down" at bounding box center [785, 33] width 114 height 24
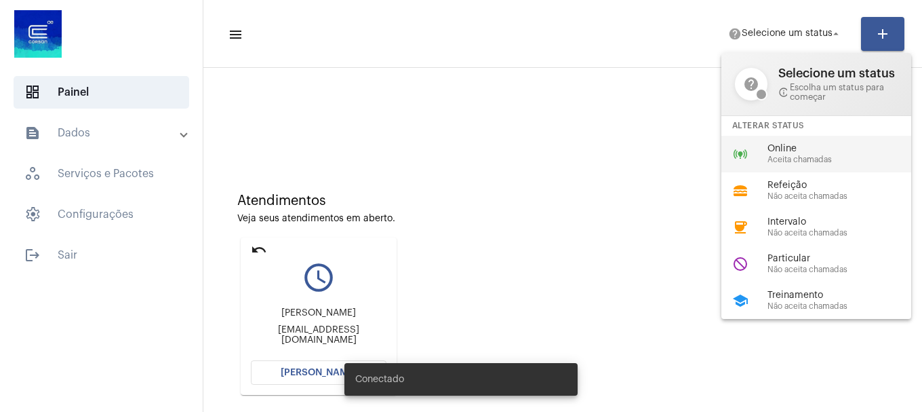
click at [752, 159] on div "online_prediction Online Aceita chamadas" at bounding box center [828, 154] width 212 height 37
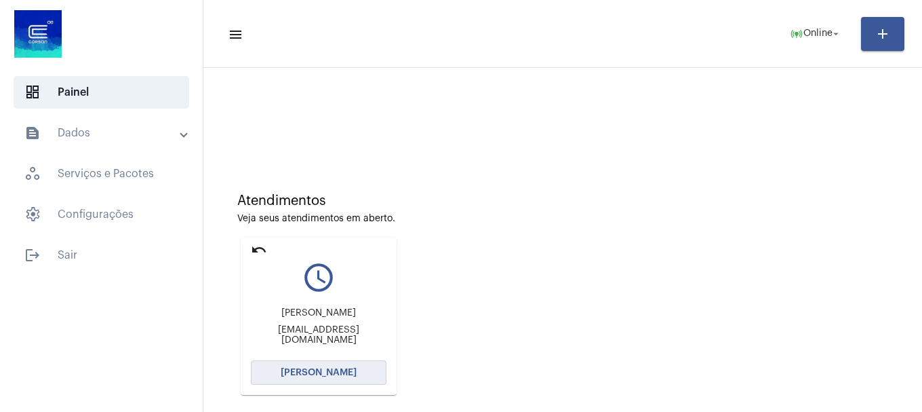
click at [277, 375] on button "[PERSON_NAME]" at bounding box center [319, 372] width 136 height 24
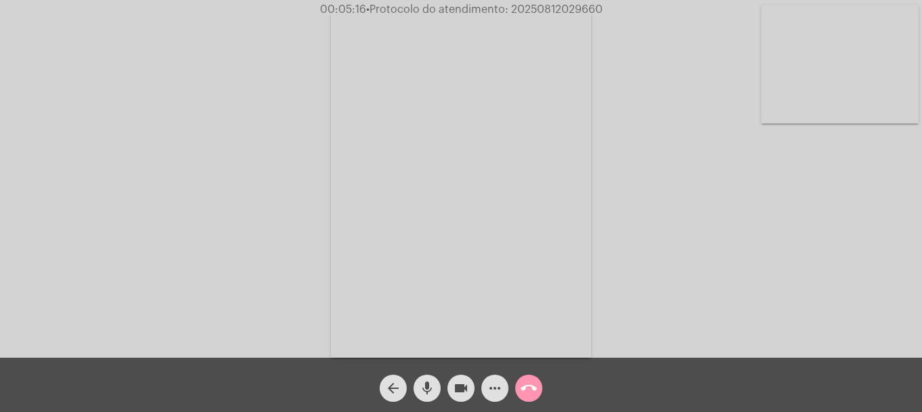
click at [400, 378] on span "arrow_back" at bounding box center [393, 387] width 16 height 27
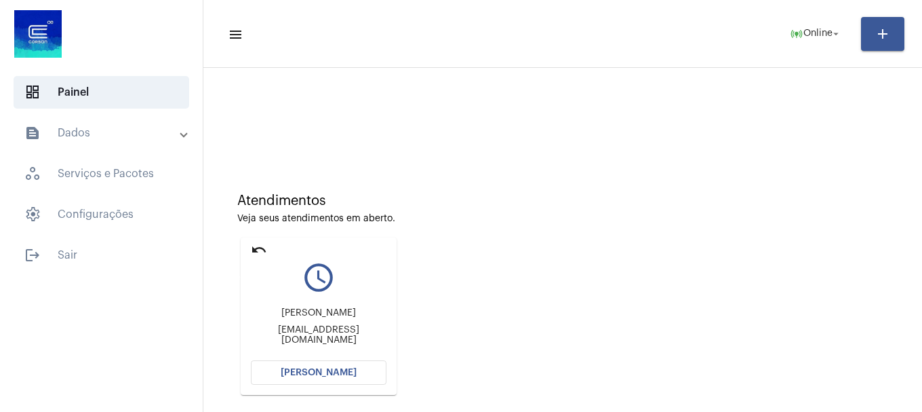
click at [256, 248] on mat-icon "undo" at bounding box center [259, 249] width 16 height 16
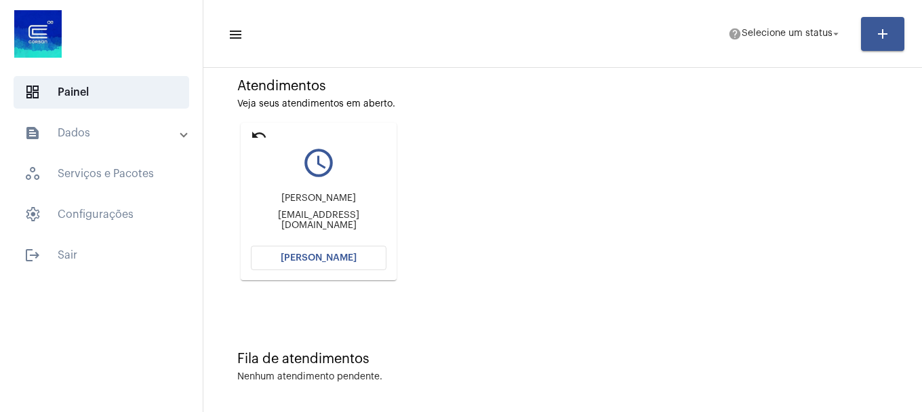
scroll to position [119, 0]
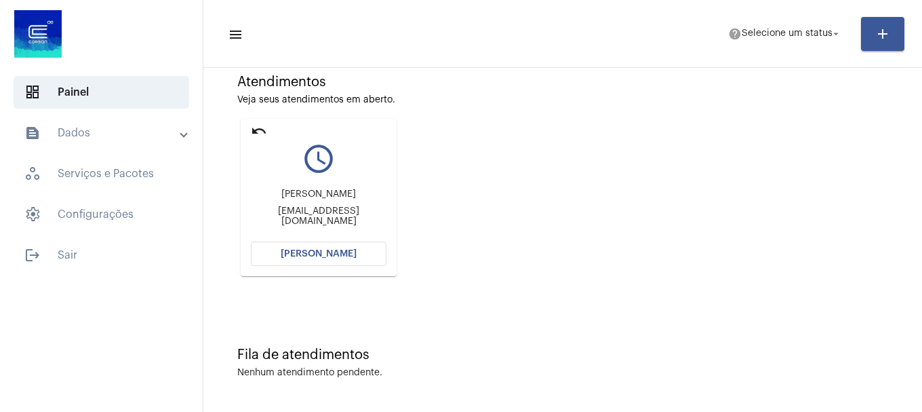
drag, startPoint x: 374, startPoint y: 258, endPoint x: 374, endPoint y: 238, distance: 19.7
click at [374, 254] on button "[PERSON_NAME]" at bounding box center [319, 253] width 136 height 24
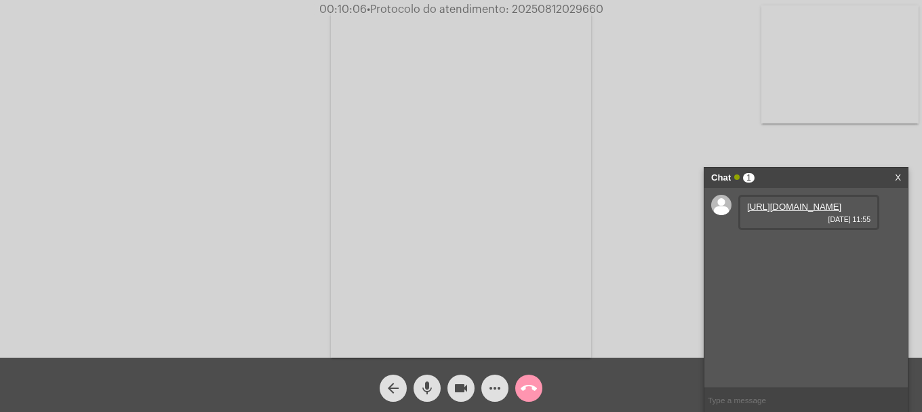
click at [771, 212] on link "https://neft-transfer-bucket.s3.amazonaws.com/temp-645af982-c5f0-8351-43c8-530a…" at bounding box center [794, 206] width 94 height 10
click at [503, 382] on button "more_horiz" at bounding box center [494, 387] width 27 height 27
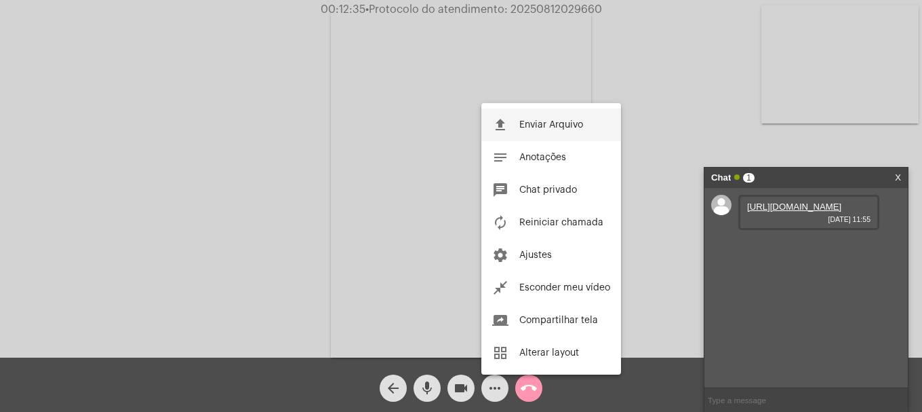
click at [537, 133] on button "file_upload Enviar Arquivo" at bounding box center [551, 124] width 140 height 33
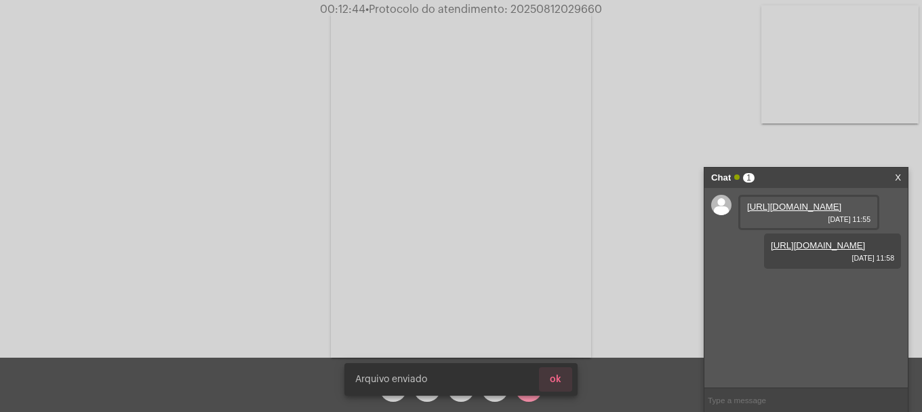
click at [562, 374] on button "ok" at bounding box center [555, 379] width 33 height 24
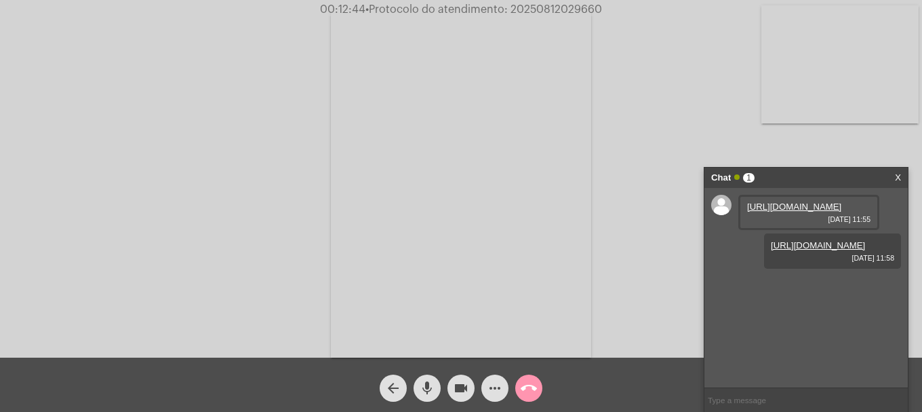
click at [496, 396] on mat-icon "more_horiz" at bounding box center [495, 388] width 16 height 16
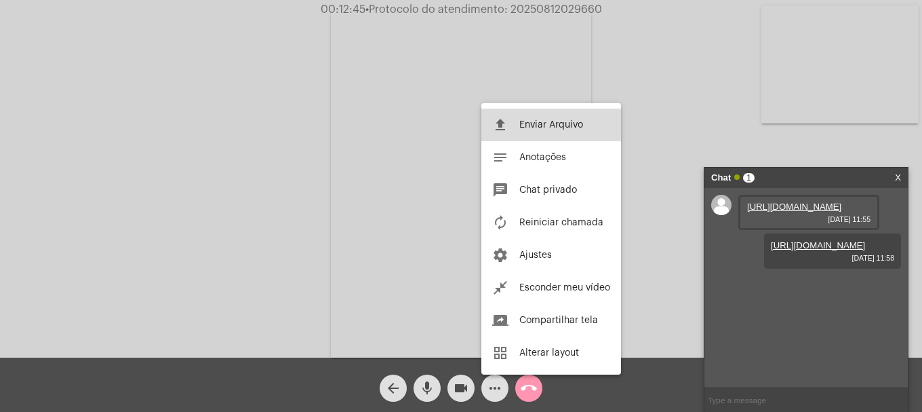
click at [525, 130] on button "file_upload Enviar Arquivo" at bounding box center [551, 124] width 140 height 33
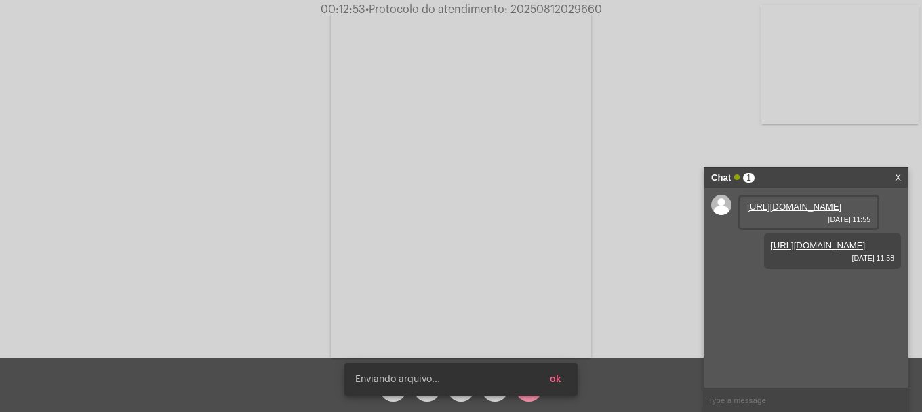
scroll to position [12, 0]
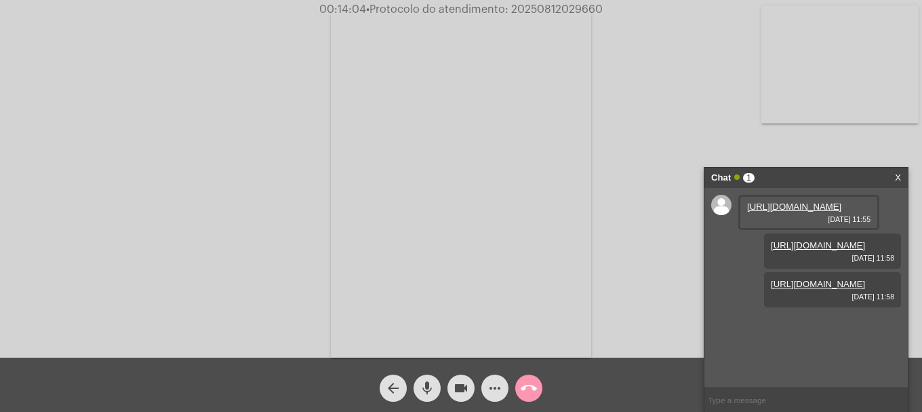
click at [787, 395] on input "text" at bounding box center [806, 400] width 203 height 24
paste input "MATRÍCULA: 1392434 UNIDADE: CORSAN SA REF.: 08/2025 - ORIGEM: PAR. VALOR: 200,0…"
type input "MATRÍCULA: 1392434 UNIDADE: CORSAN SA REF.: 08/2025 - ORIGEM: PAR. VALOR: 200,0…"
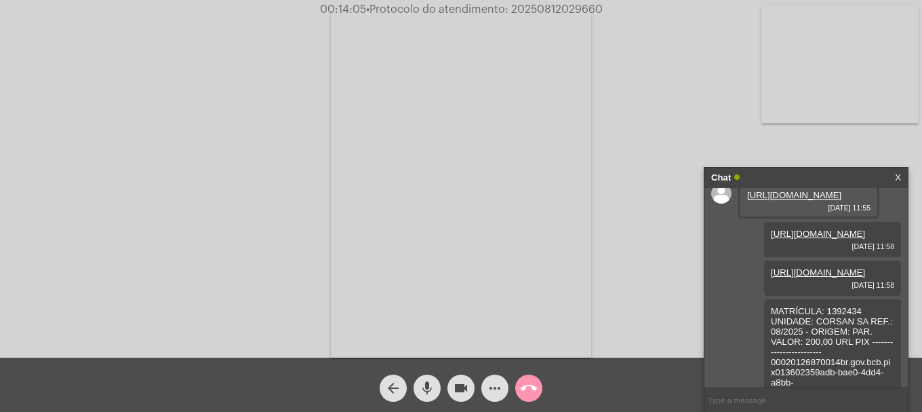
scroll to position [193, 0]
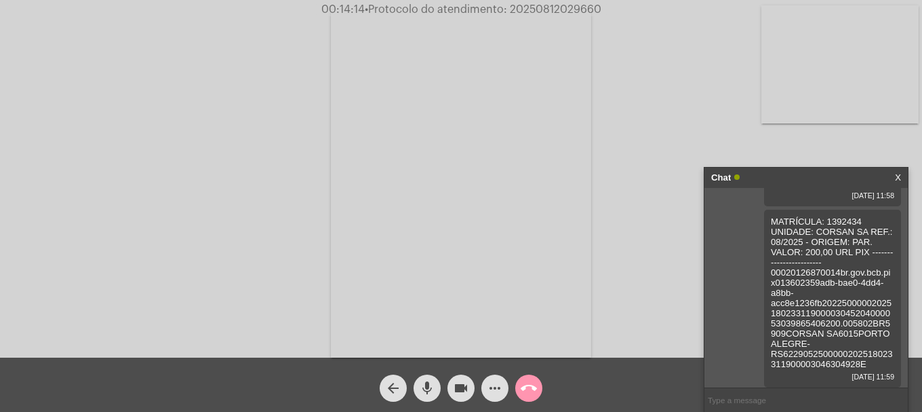
click at [771, 403] on input "text" at bounding box center [806, 400] width 203 height 24
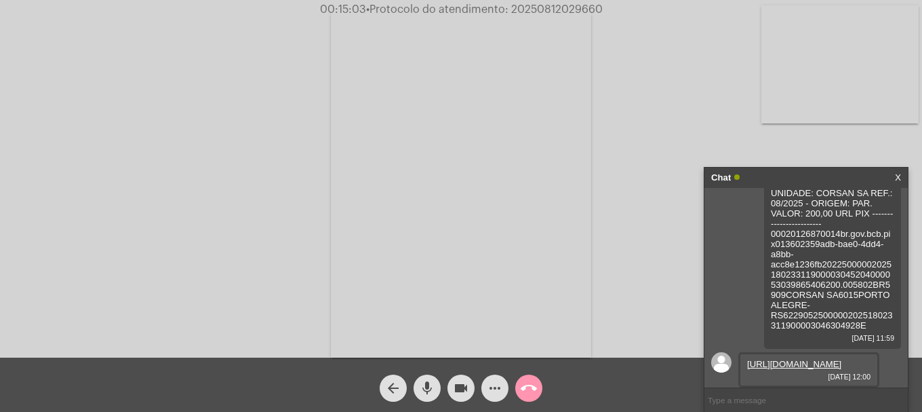
scroll to position [262, 0]
click at [776, 359] on link "https://neft-transfer-bucket.s3.amazonaws.com/temp-06009742-9669-b22f-e21d-799d…" at bounding box center [794, 364] width 94 height 10
click at [545, 5] on span "• Protocolo do atendimento: 20250812029660" at bounding box center [483, 9] width 237 height 11
copy span "20250812029660"
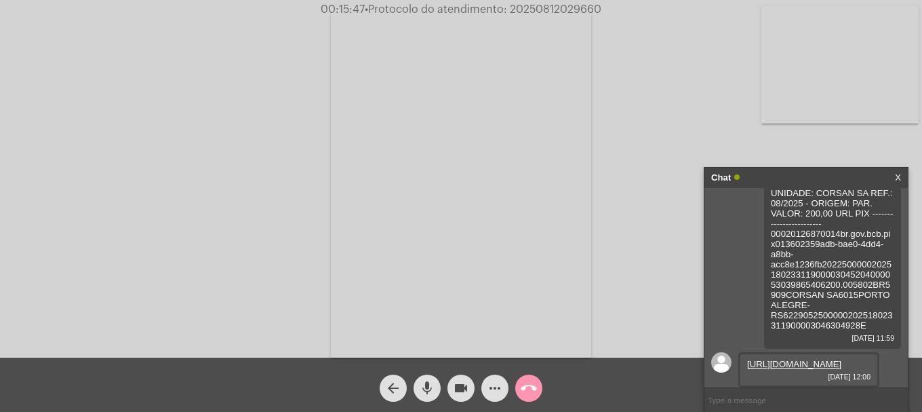
click at [791, 408] on input "text" at bounding box center [806, 400] width 203 height 24
paste input "20250812029660"
type input "20250812029660"
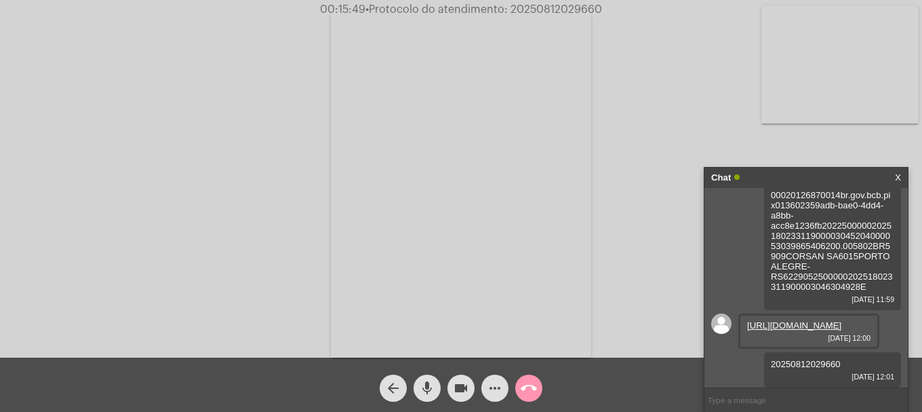
scroll to position [300, 0]
click at [528, 382] on mat-icon "call_end" at bounding box center [529, 388] width 16 height 16
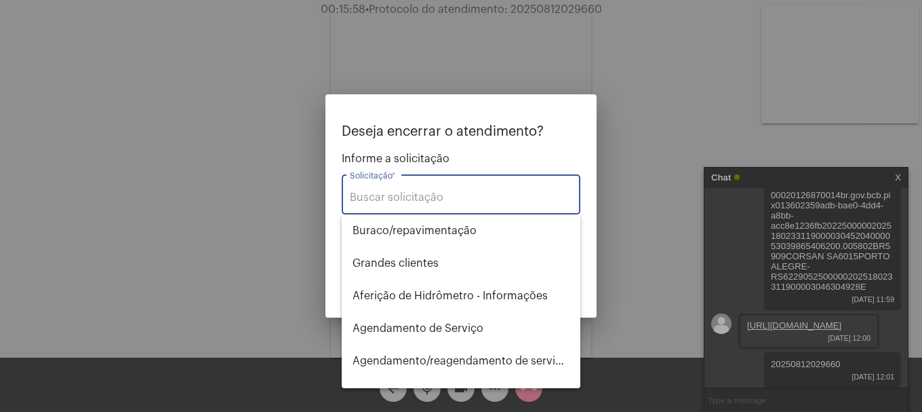
click at [461, 193] on input "Solicitação *" at bounding box center [461, 197] width 222 height 12
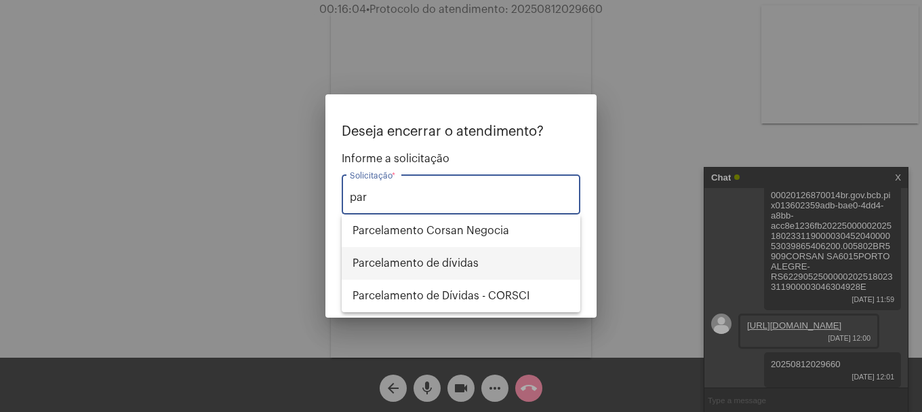
click at [476, 259] on span "Parcelamento de dívidas" at bounding box center [461, 263] width 217 height 33
type input "Parcelamento de dívidas"
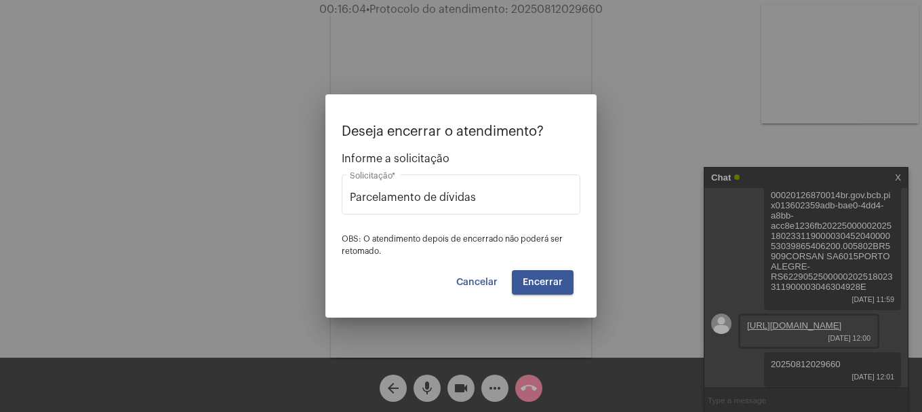
click at [476, 259] on div "Deseja encerrar o atendimento? Informe a solicitação Parcelamento de dívidas So…" at bounding box center [461, 209] width 239 height 170
click at [548, 271] on button "Encerrar" at bounding box center [543, 282] width 62 height 24
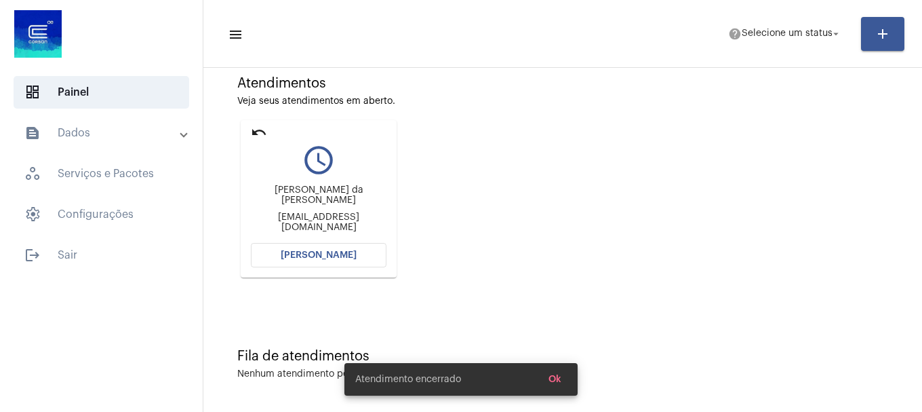
scroll to position [119, 0]
click at [772, 39] on span "help Selecione um status arrow_drop_down" at bounding box center [785, 33] width 114 height 24
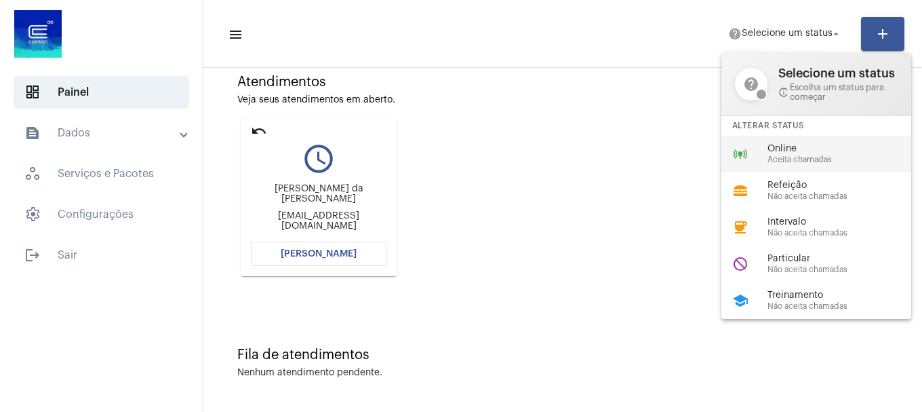
click at [770, 142] on div "online_prediction Online Aceita chamadas" at bounding box center [828, 154] width 212 height 37
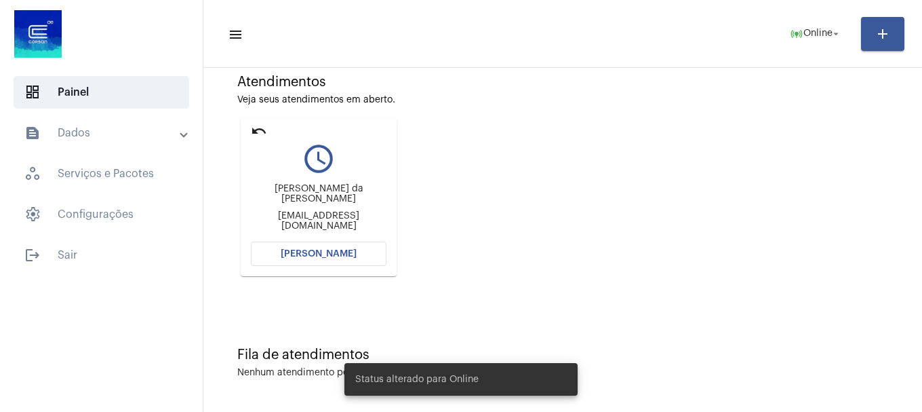
click at [251, 130] on mat-icon "undo" at bounding box center [259, 131] width 16 height 16
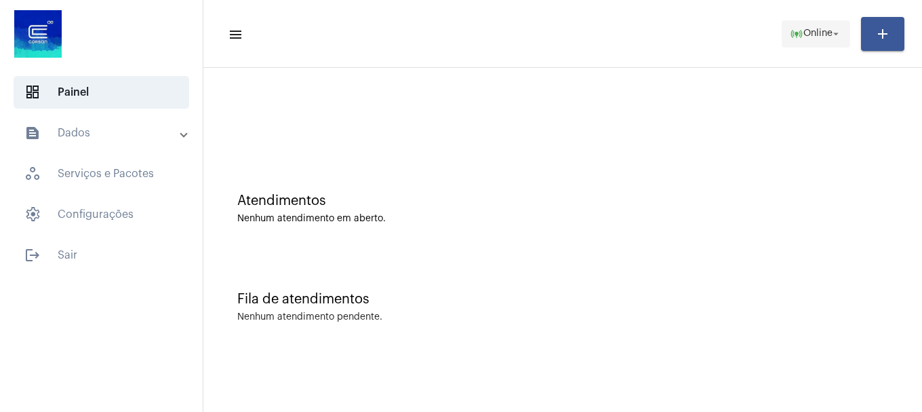
click at [806, 34] on span "Online" at bounding box center [818, 33] width 29 height 9
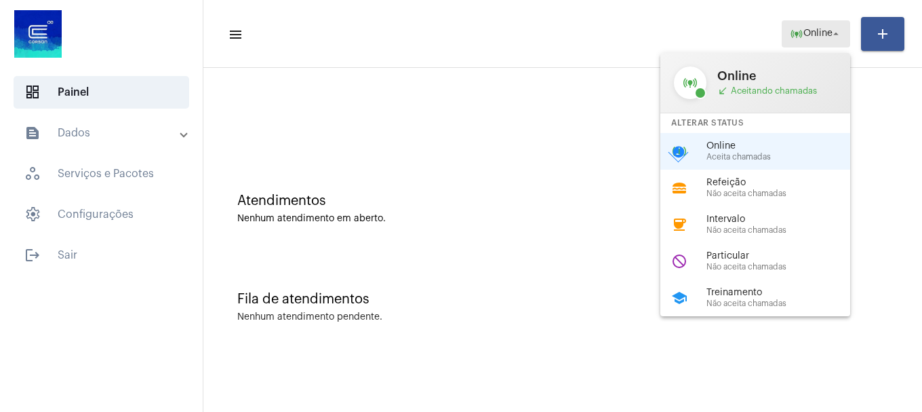
click at [814, 35] on div at bounding box center [461, 206] width 922 height 412
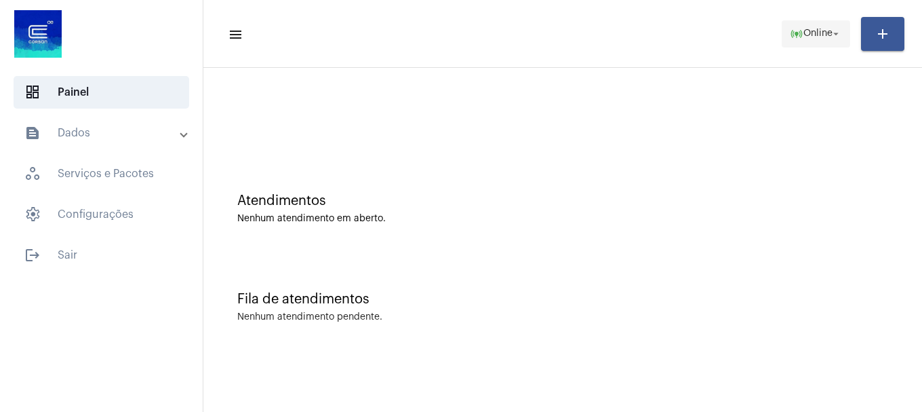
click at [825, 43] on button "online_prediction Online arrow_drop_down" at bounding box center [816, 33] width 68 height 27
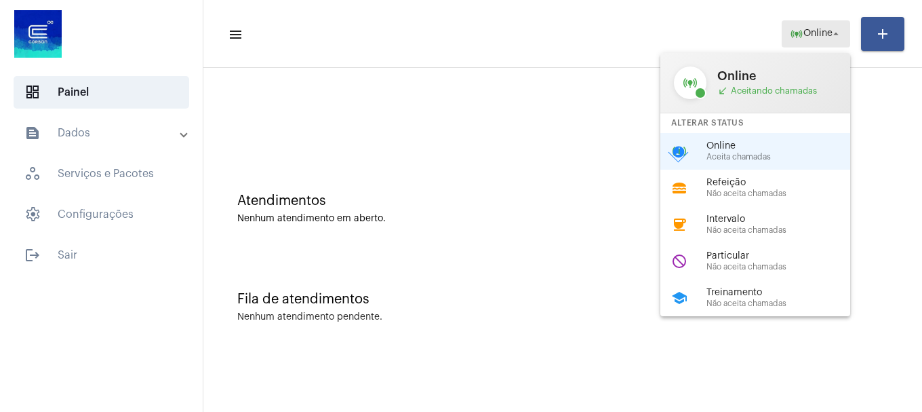
click at [823, 41] on div at bounding box center [461, 206] width 922 height 412
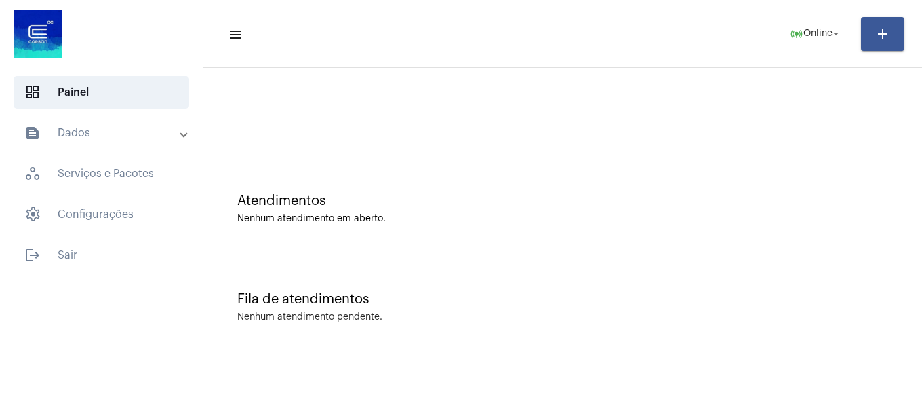
click at [804, 47] on mat-toolbar-row "menu online_prediction Online arrow_drop_down add" at bounding box center [562, 33] width 719 height 43
click at [809, 35] on span "Online" at bounding box center [818, 33] width 29 height 9
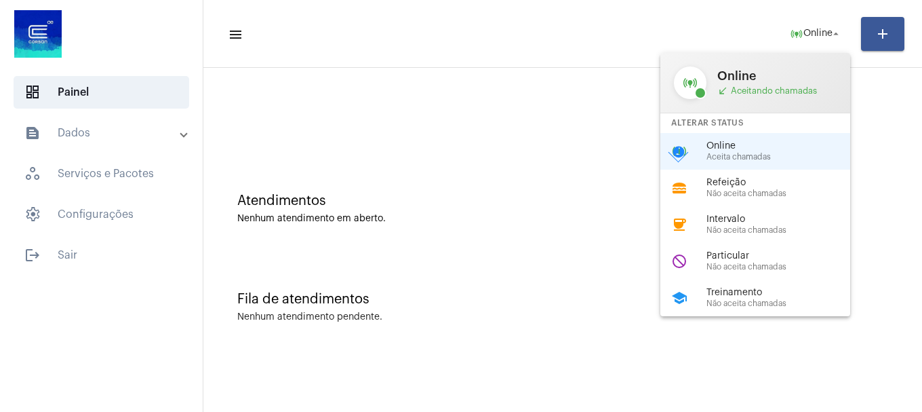
click at [743, 265] on span "Não aceita chamadas" at bounding box center [784, 266] width 155 height 9
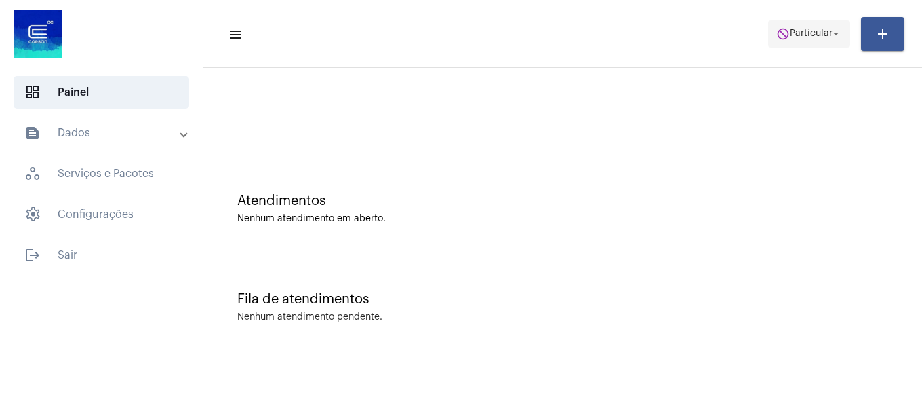
click at [793, 25] on span "do_not_disturb Particular arrow_drop_down" at bounding box center [809, 33] width 66 height 24
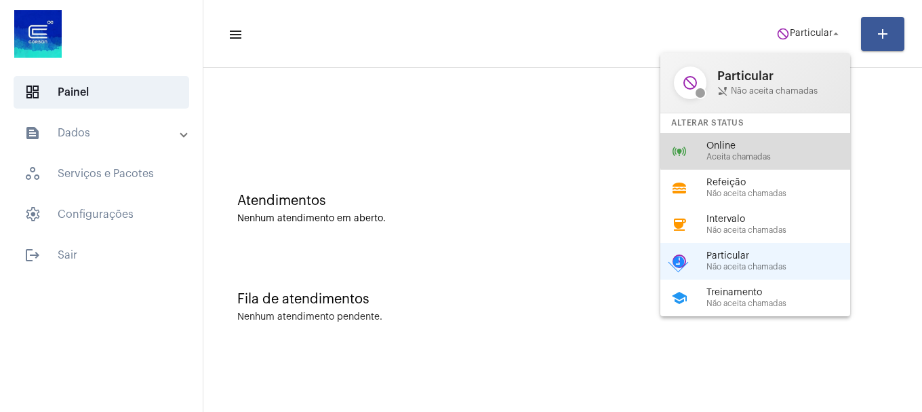
click at [774, 141] on span "Online" at bounding box center [784, 146] width 155 height 10
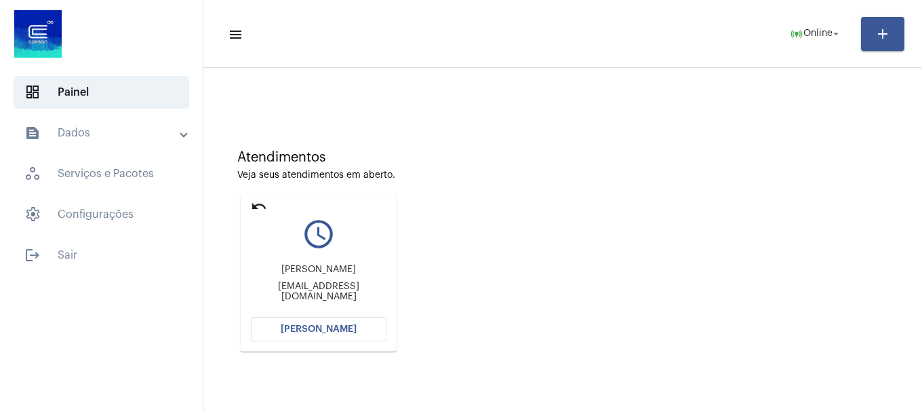
scroll to position [119, 0]
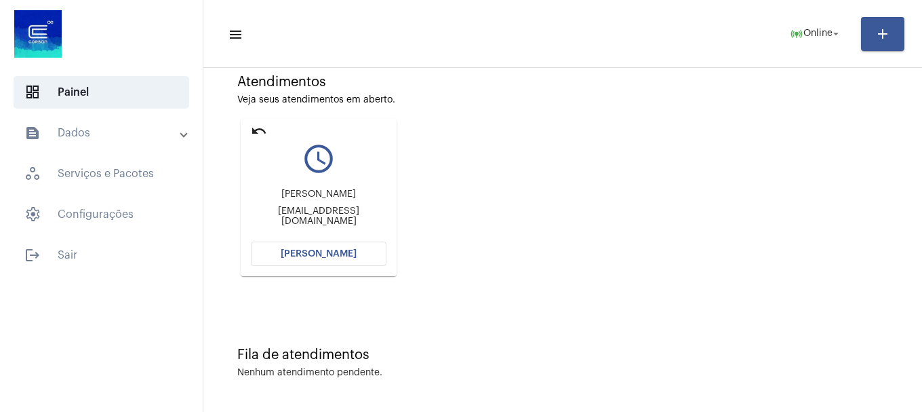
click at [277, 274] on div "Atendimentos Veja seus atendimentos em aberto. undo query_builder Gabriela Maur…" at bounding box center [562, 170] width 705 height 273
click at [282, 260] on button "[PERSON_NAME]" at bounding box center [319, 253] width 136 height 24
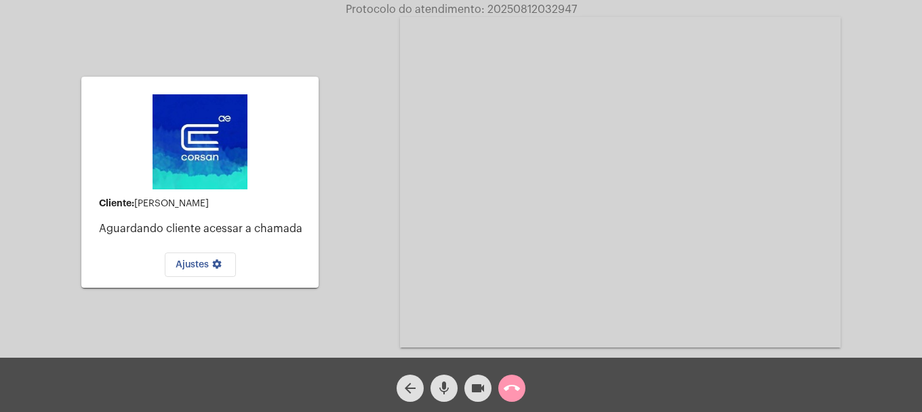
click at [477, 391] on mat-icon "videocam" at bounding box center [478, 388] width 16 height 16
click at [459, 391] on div "mic" at bounding box center [444, 385] width 34 height 34
click at [453, 359] on div "arrow_back mic_off videocam_off call_end" at bounding box center [461, 384] width 922 height 54
click at [447, 384] on mat-icon "mic_off" at bounding box center [444, 388] width 16 height 16
click at [485, 378] on span "videocam_off" at bounding box center [478, 387] width 16 height 27
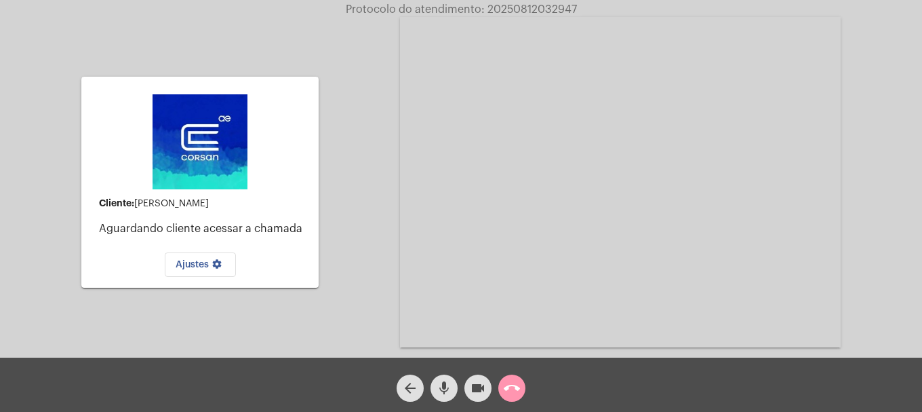
click at [508, 385] on mat-icon "call_end" at bounding box center [512, 388] width 16 height 16
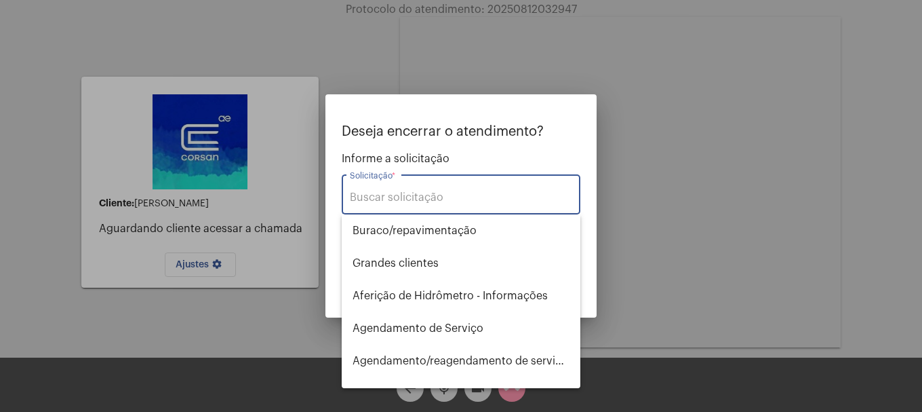
click at [441, 205] on div "Solicitação *" at bounding box center [461, 193] width 222 height 43
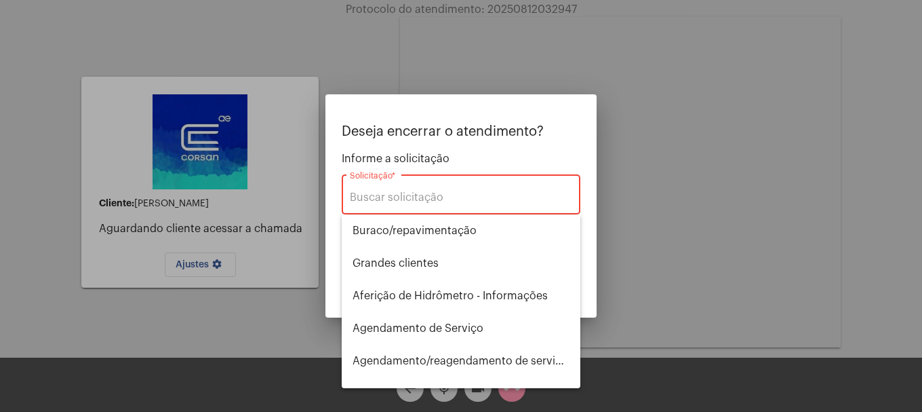
click at [443, 197] on input "Solicitação *" at bounding box center [461, 197] width 222 height 12
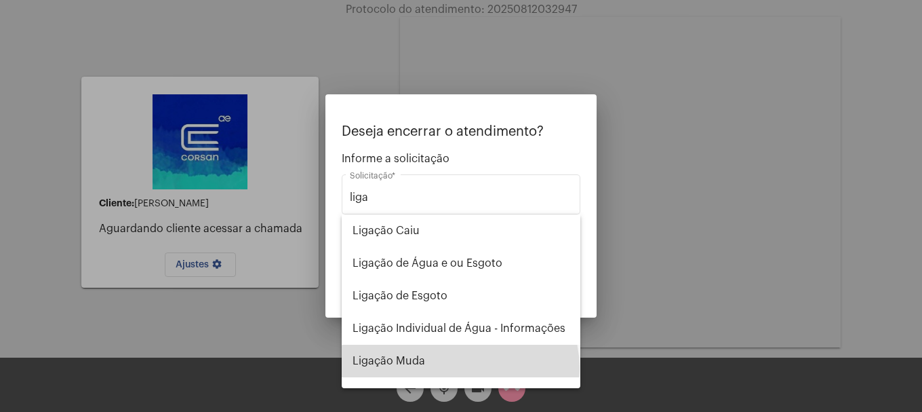
click at [460, 368] on span "Ligação Muda" at bounding box center [461, 360] width 217 height 33
type input "Ligação Muda"
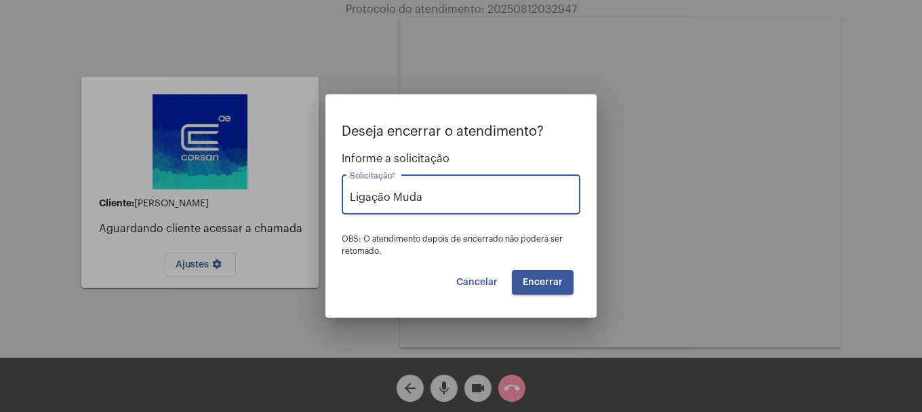
click at [543, 272] on button "Encerrar" at bounding box center [543, 282] width 62 height 24
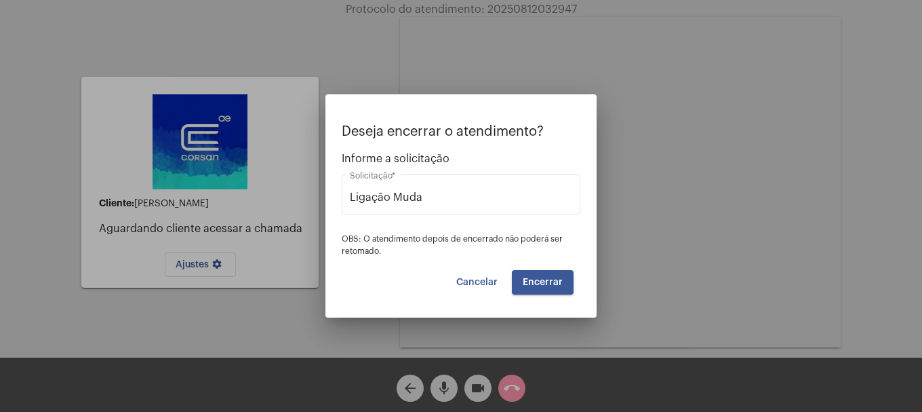
click at [543, 272] on button "Encerrar" at bounding box center [543, 282] width 62 height 24
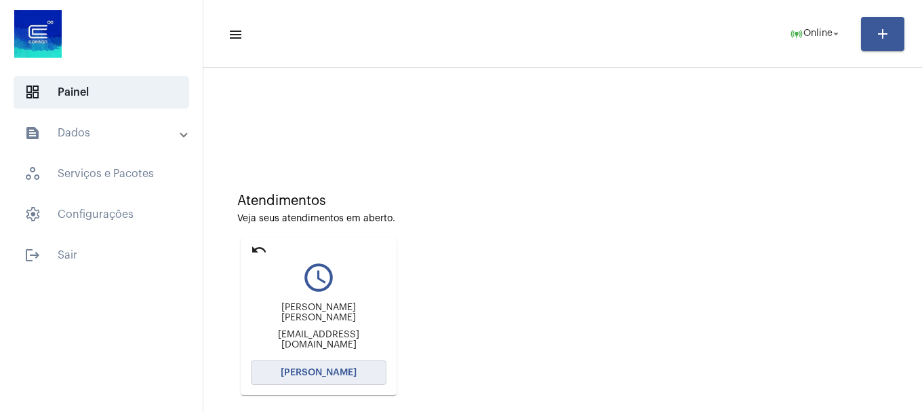
click at [304, 380] on button "[PERSON_NAME]" at bounding box center [319, 372] width 136 height 24
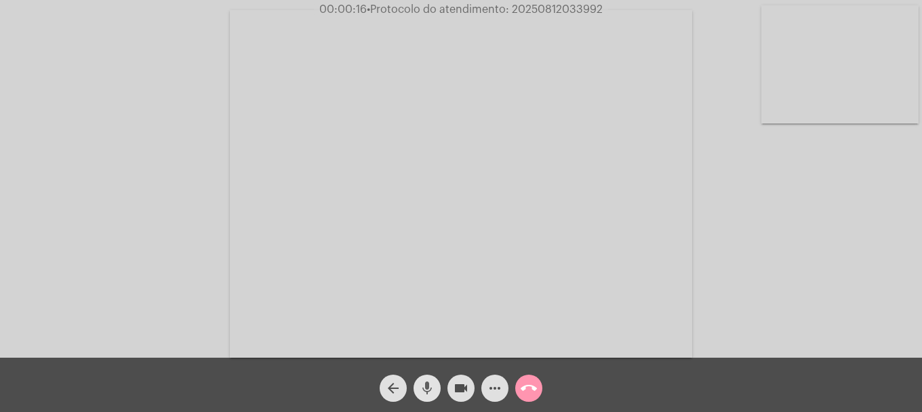
click at [433, 385] on mat-icon "mic" at bounding box center [427, 388] width 16 height 16
click at [433, 385] on mat-icon "mic_off" at bounding box center [427, 388] width 16 height 16
drag, startPoint x: 851, startPoint y: 69, endPoint x: 826, endPoint y: 94, distance: 35.5
click at [851, 69] on video at bounding box center [840, 64] width 157 height 118
click at [170, 114] on div at bounding box center [179, 182] width 157 height 354
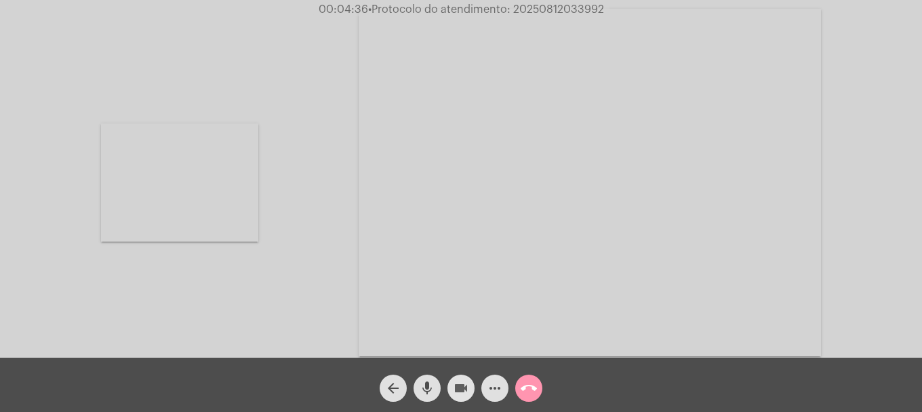
click at [458, 389] on mat-icon "videocam" at bounding box center [461, 388] width 16 height 16
click at [414, 385] on button "mic" at bounding box center [427, 387] width 27 height 27
click at [422, 389] on mat-icon "mic_off" at bounding box center [427, 388] width 16 height 16
click at [454, 393] on mat-icon "videocam_off" at bounding box center [461, 388] width 16 height 16
click at [237, 199] on video at bounding box center [179, 182] width 157 height 118
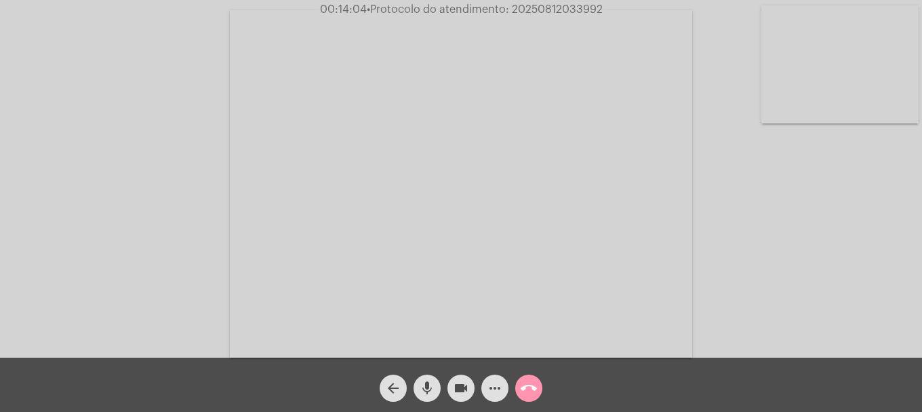
click at [542, 9] on span "• Protocolo do atendimento: 20250812033992" at bounding box center [485, 9] width 236 height 11
copy span "20250812033992"
click at [488, 389] on mat-icon "more_horiz" at bounding box center [495, 388] width 16 height 16
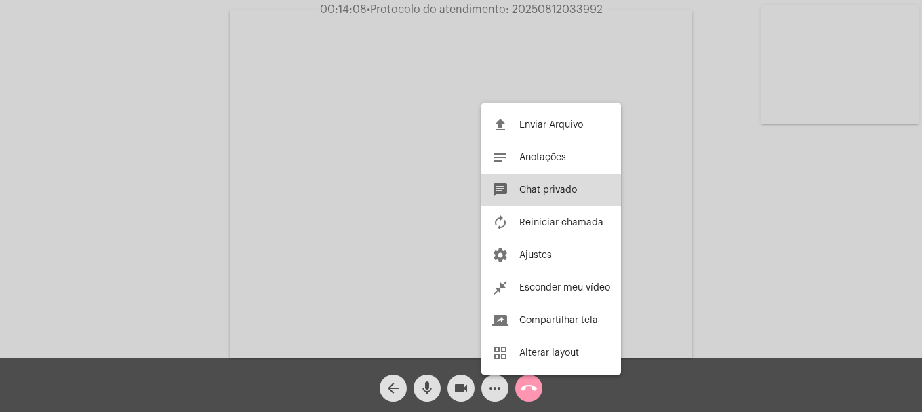
click at [536, 189] on span "Chat privado" at bounding box center [548, 189] width 58 height 9
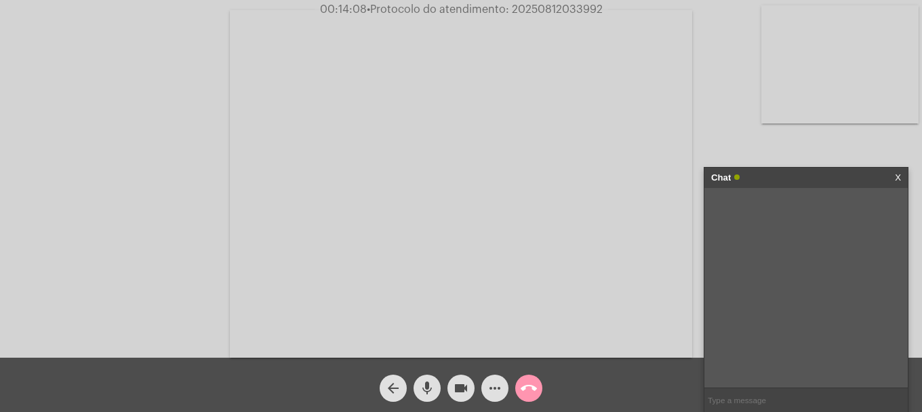
click at [744, 402] on input "text" at bounding box center [806, 400] width 203 height 24
paste input "20250812033992"
type input "20250812033992"
click at [517, 384] on button "call_end" at bounding box center [528, 387] width 27 height 27
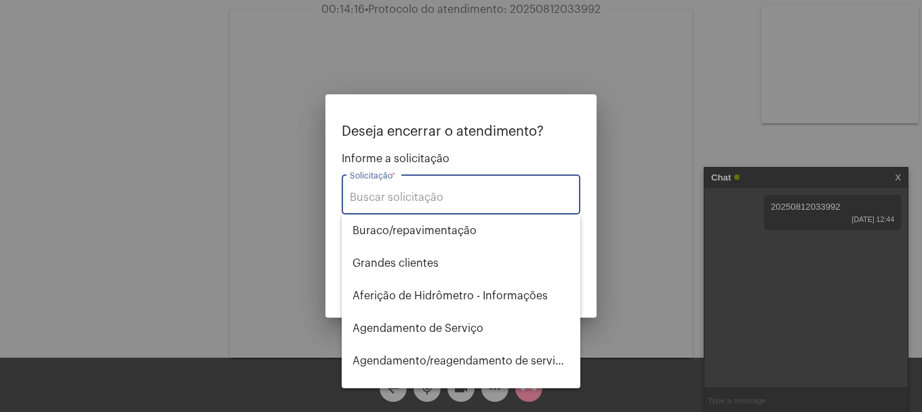
click at [452, 195] on input "Solicitação *" at bounding box center [461, 197] width 222 height 12
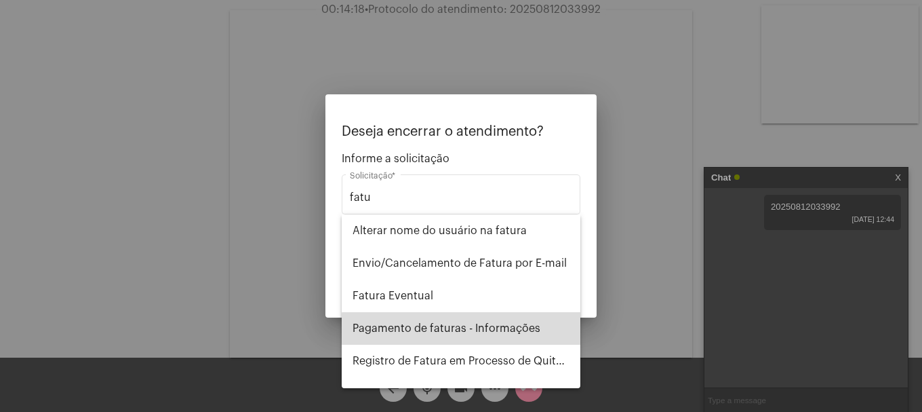
click at [462, 330] on span "Pagamento de faturas - Informações" at bounding box center [461, 328] width 217 height 33
type input "Pagamento de faturas - Informações"
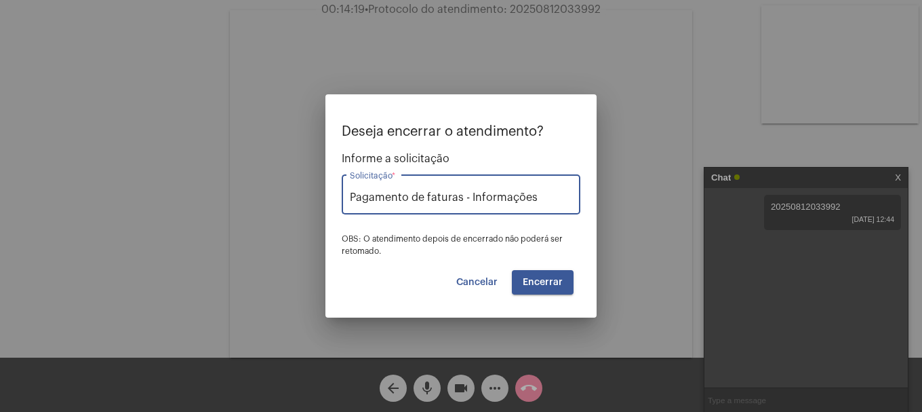
click at [559, 284] on span "Encerrar" at bounding box center [543, 281] width 40 height 9
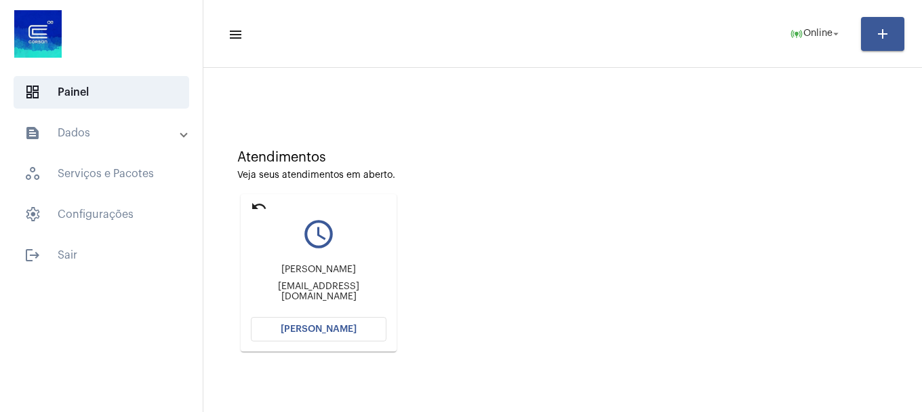
scroll to position [119, 0]
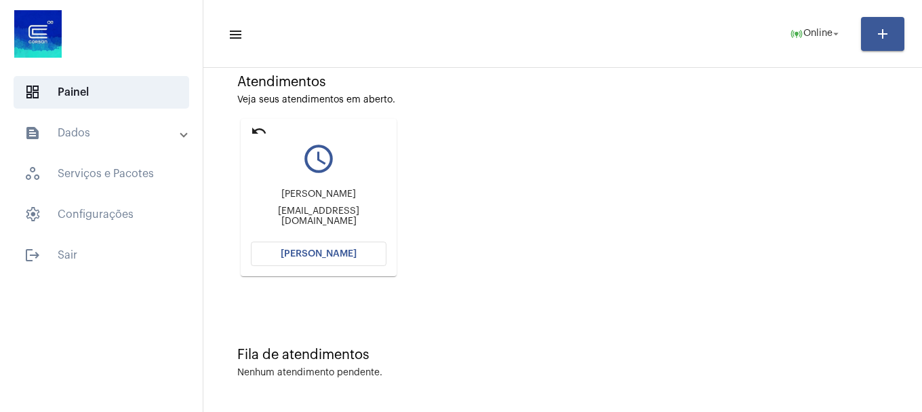
click at [306, 268] on mat-card "undo query_builder Gabriel gabrielcardosoluiz21@gmail.com Abrir Chamada" at bounding box center [319, 197] width 156 height 157
drag, startPoint x: 307, startPoint y: 264, endPoint x: 307, endPoint y: 256, distance: 8.1
click at [307, 256] on button "[PERSON_NAME]" at bounding box center [319, 253] width 136 height 24
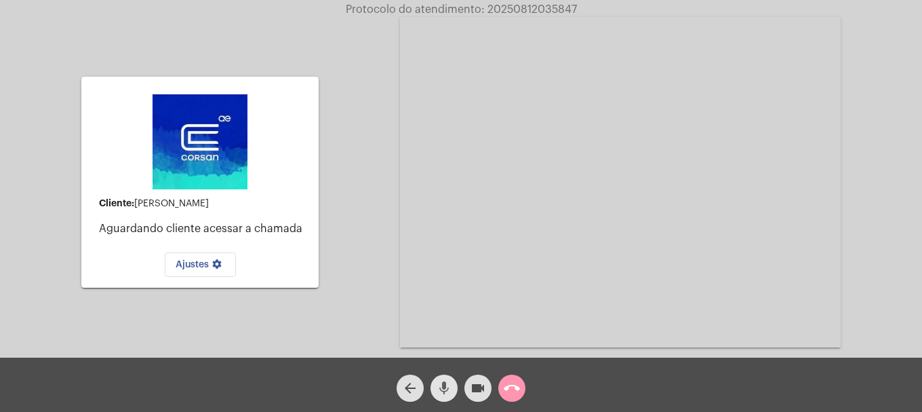
click at [452, 398] on button "mic" at bounding box center [444, 387] width 27 height 27
click at [452, 398] on button "mic_off" at bounding box center [444, 387] width 27 height 27
click at [452, 398] on button "mic" at bounding box center [444, 387] width 27 height 27
click at [452, 398] on button "mic_off" at bounding box center [444, 387] width 27 height 27
click at [452, 398] on button "mic" at bounding box center [444, 387] width 27 height 27
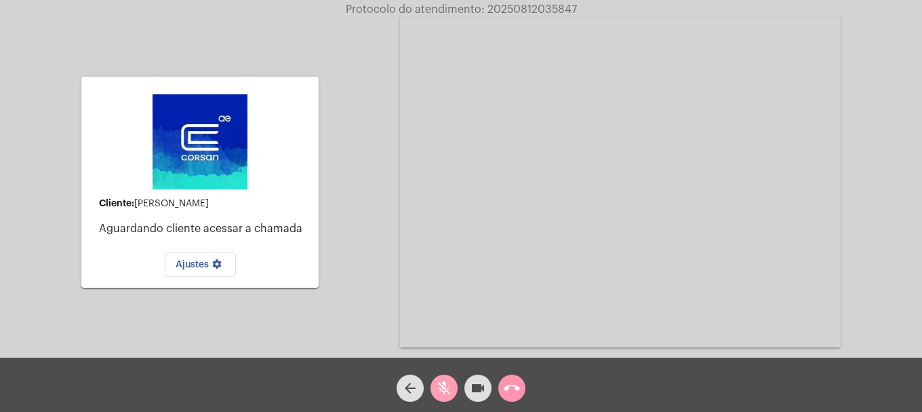
click at [452, 398] on button "mic_off" at bounding box center [444, 387] width 27 height 27
click at [452, 398] on button "mic" at bounding box center [444, 387] width 27 height 27
click at [456, 398] on div "mic_off" at bounding box center [444, 385] width 34 height 34
click at [453, 397] on button "mic" at bounding box center [444, 387] width 27 height 27
click at [472, 391] on mat-icon "videocam" at bounding box center [478, 388] width 16 height 16
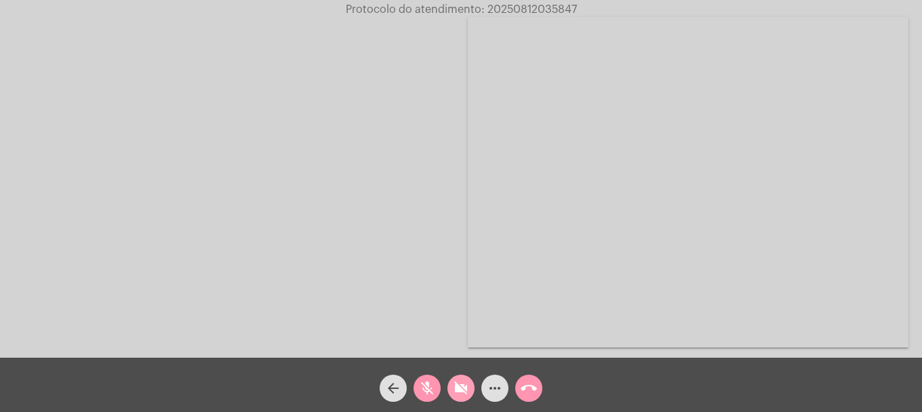
click at [459, 389] on mat-icon "videocam_off" at bounding box center [461, 388] width 16 height 16
click at [435, 395] on button "mic_off" at bounding box center [427, 387] width 27 height 27
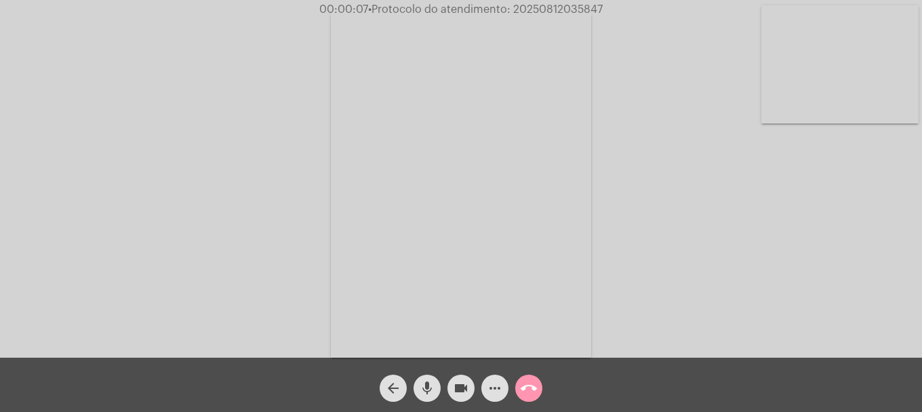
click at [829, 44] on video at bounding box center [840, 64] width 157 height 118
click at [184, 153] on video at bounding box center [179, 182] width 157 height 210
click at [852, 43] on video at bounding box center [840, 64] width 157 height 118
click at [218, 202] on video at bounding box center [179, 182] width 157 height 210
click at [837, 110] on video at bounding box center [840, 64] width 157 height 118
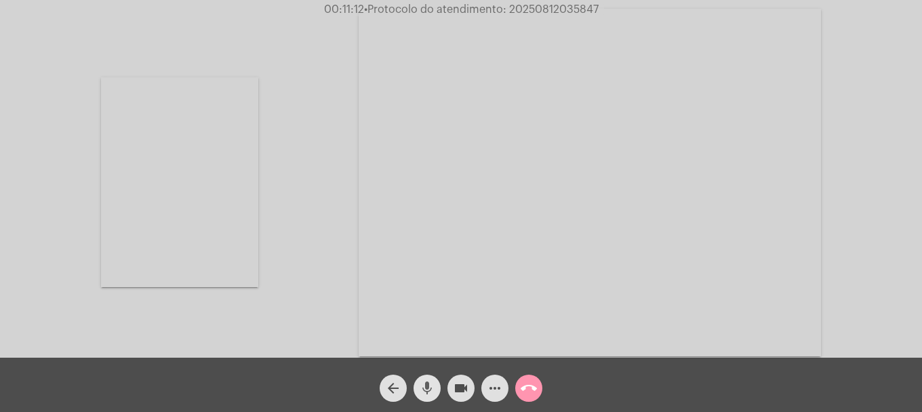
click at [437, 387] on button "mic" at bounding box center [427, 387] width 27 height 27
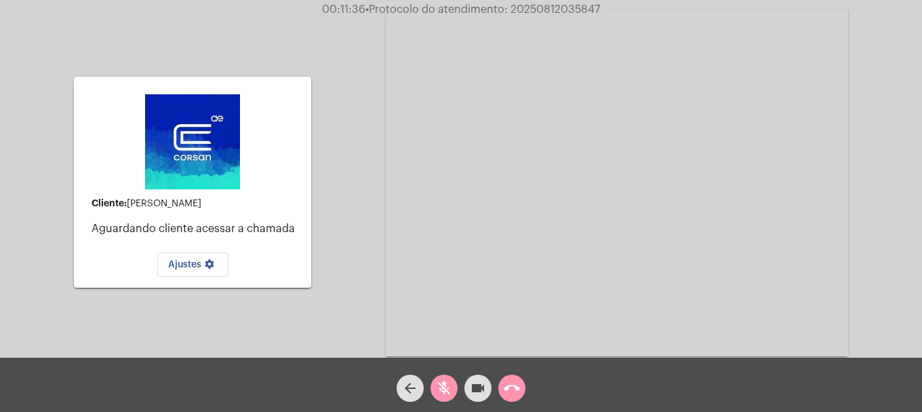
click at [452, 382] on button "mic_off" at bounding box center [444, 387] width 27 height 27
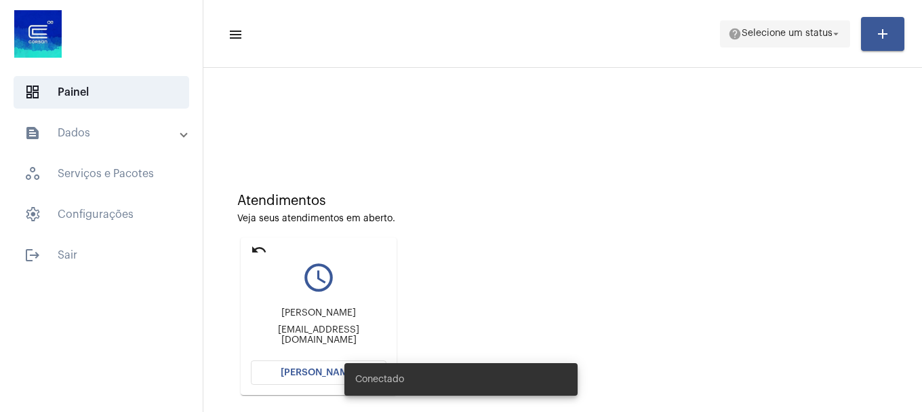
click at [823, 32] on span "Selecione um status" at bounding box center [787, 33] width 91 height 9
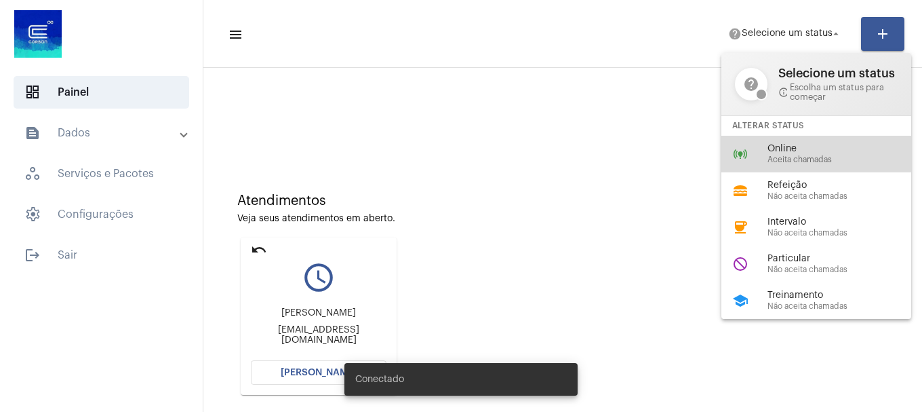
click at [756, 139] on div "online_prediction Online Aceita chamadas" at bounding box center [828, 154] width 212 height 37
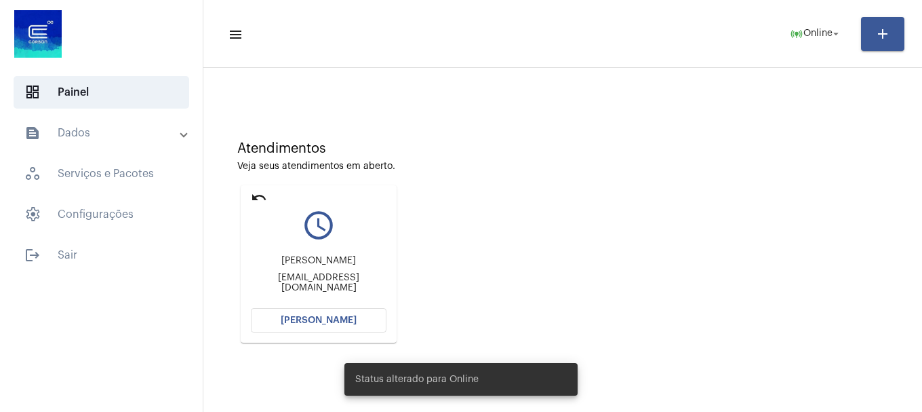
scroll to position [119, 0]
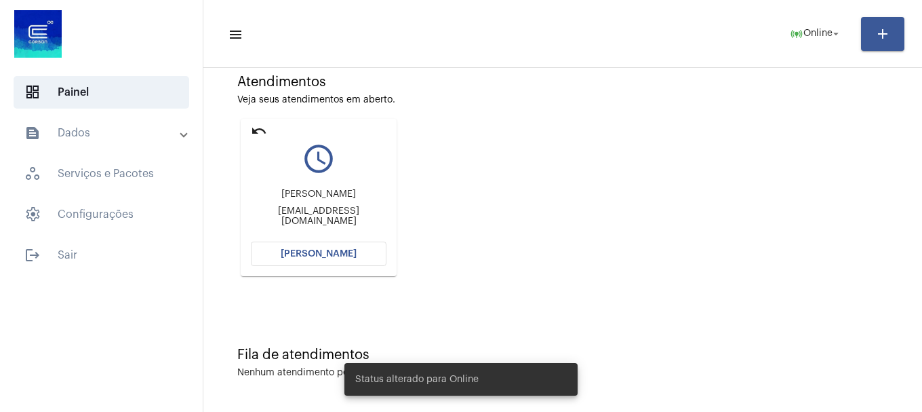
click at [256, 113] on div "Atendimentos Veja seus atendimentos em aberto. undo query_builder Gabriel gabri…" at bounding box center [562, 170] width 705 height 273
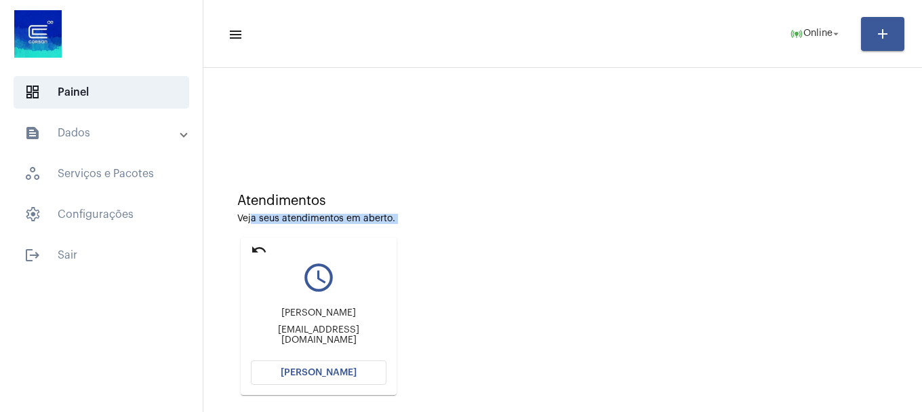
drag, startPoint x: 249, startPoint y: 245, endPoint x: 281, endPoint y: 250, distance: 32.9
click at [264, 232] on div "Atendimentos Veja seus atendimentos em aberto. undo query_builder Gabriel gabri…" at bounding box center [562, 289] width 705 height 273
click at [252, 246] on mat-icon "undo" at bounding box center [259, 249] width 16 height 16
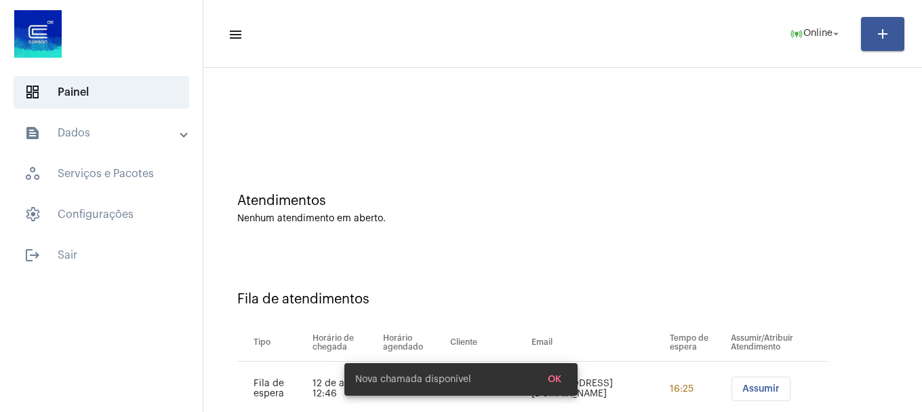
scroll to position [41, 0]
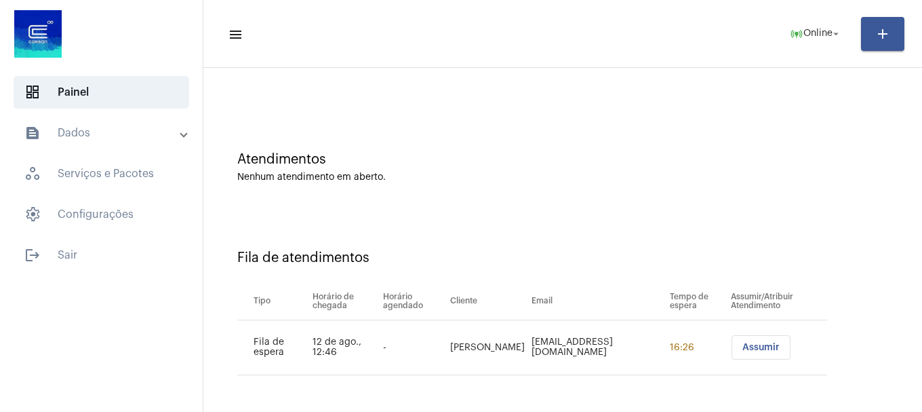
click at [749, 339] on button "Assumir" at bounding box center [761, 347] width 59 height 24
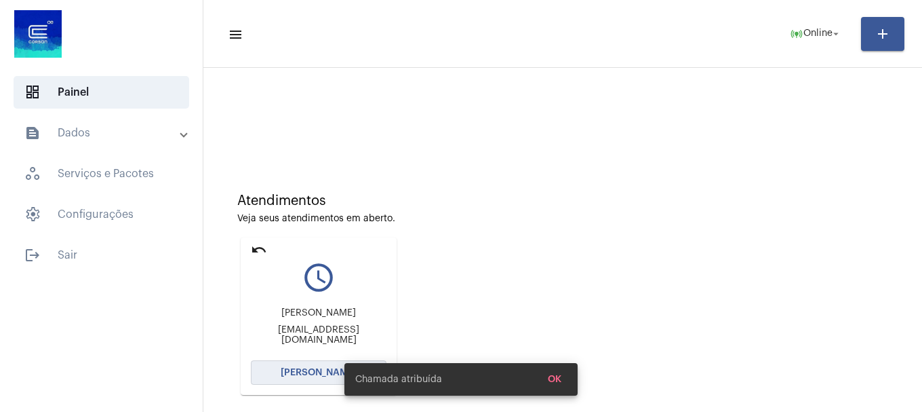
click at [315, 368] on button "[PERSON_NAME]" at bounding box center [319, 372] width 136 height 24
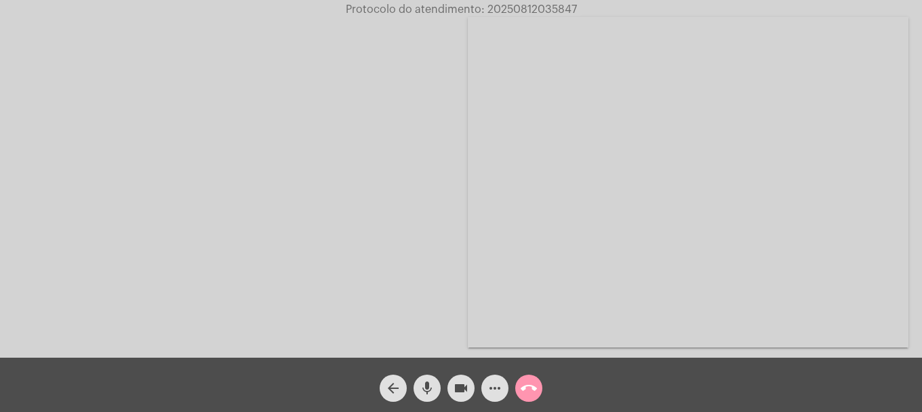
click at [423, 374] on div "mic" at bounding box center [427, 385] width 34 height 34
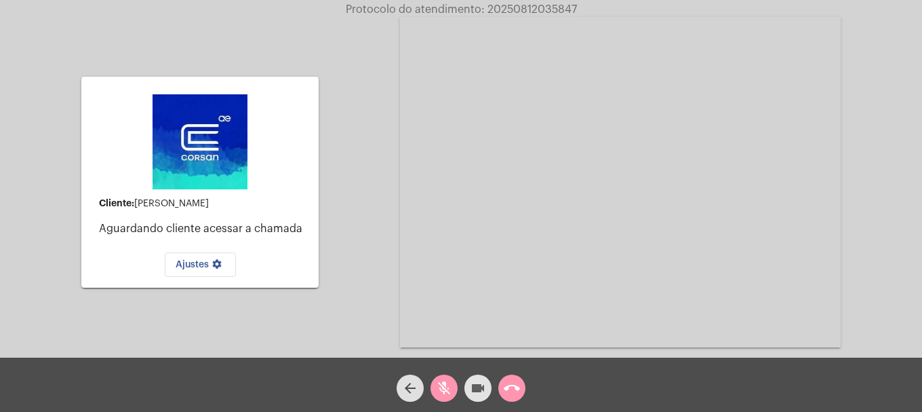
click at [478, 388] on mat-icon "videocam" at bounding box center [478, 388] width 16 height 16
click at [438, 383] on mat-icon "mic_off" at bounding box center [444, 388] width 16 height 16
click at [468, 384] on button "videocam_off" at bounding box center [478, 387] width 27 height 27
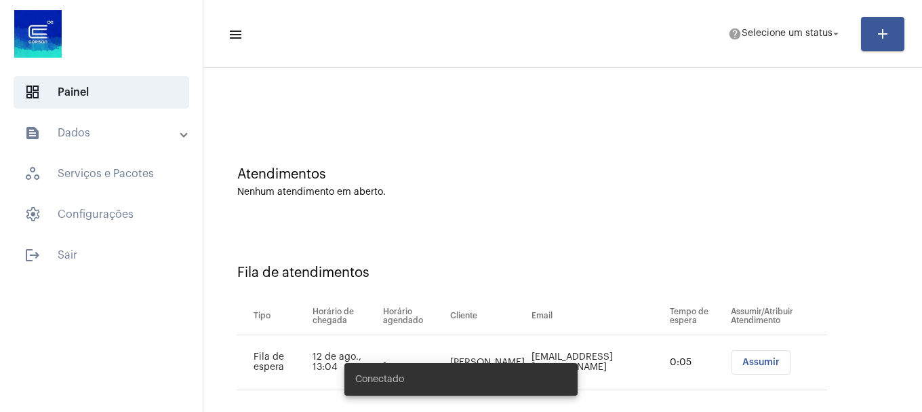
scroll to position [41, 0]
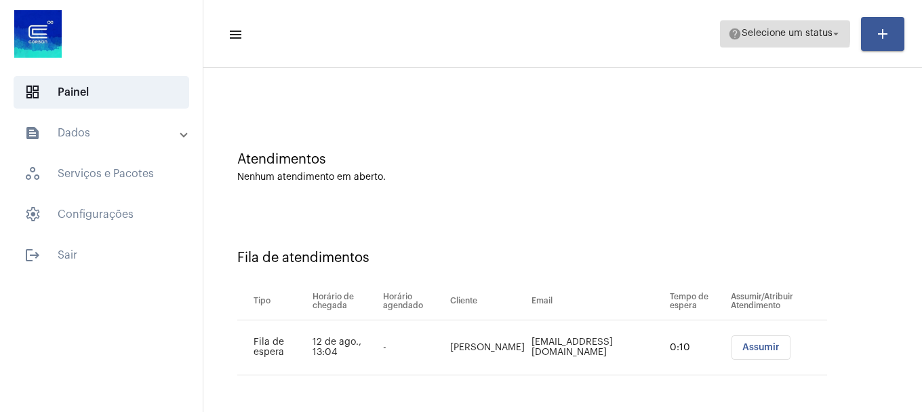
click at [755, 31] on span "Selecione um status" at bounding box center [787, 33] width 91 height 9
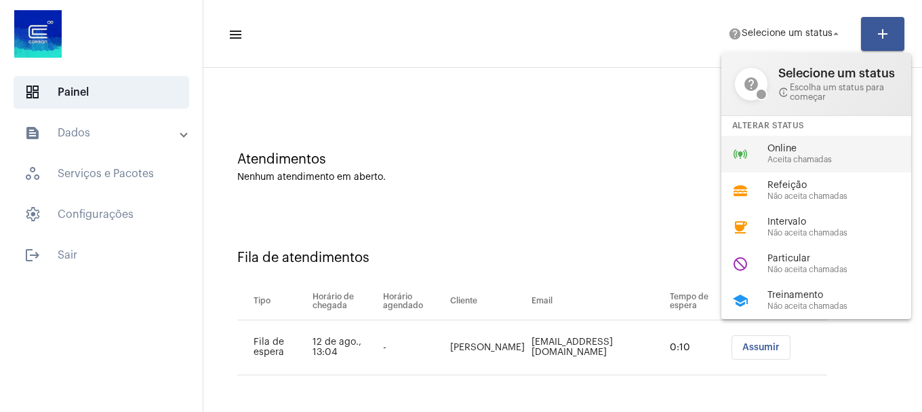
click at [761, 149] on div "online_prediction Online Aceita chamadas" at bounding box center [828, 154] width 212 height 37
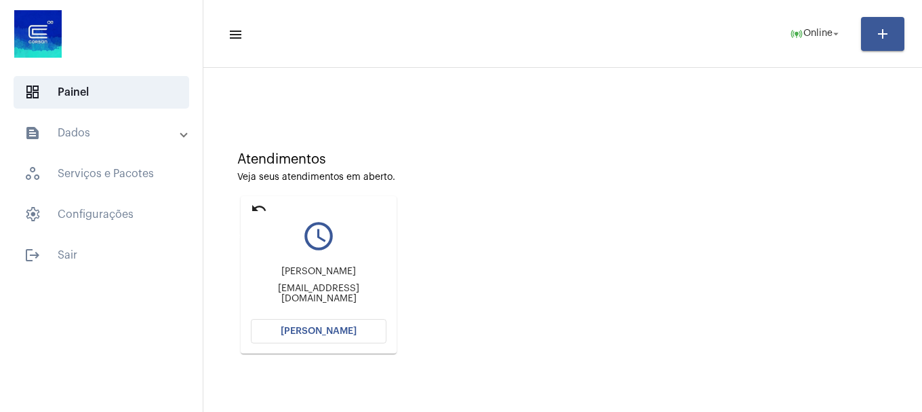
click at [251, 207] on mat-icon "undo" at bounding box center [259, 208] width 16 height 16
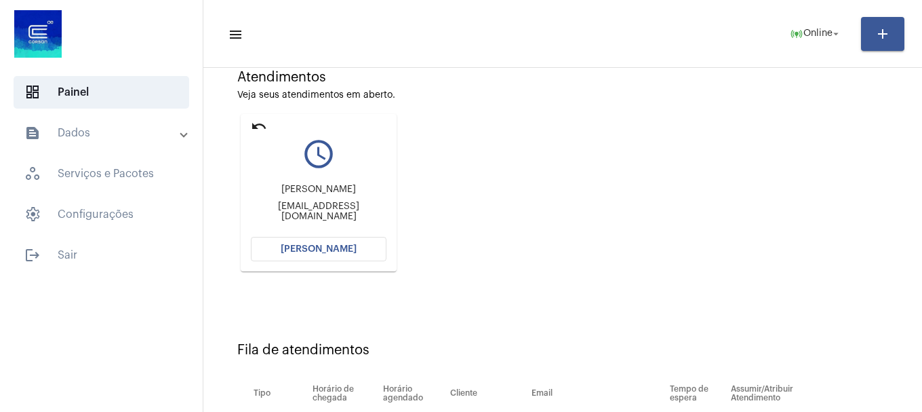
scroll to position [12, 0]
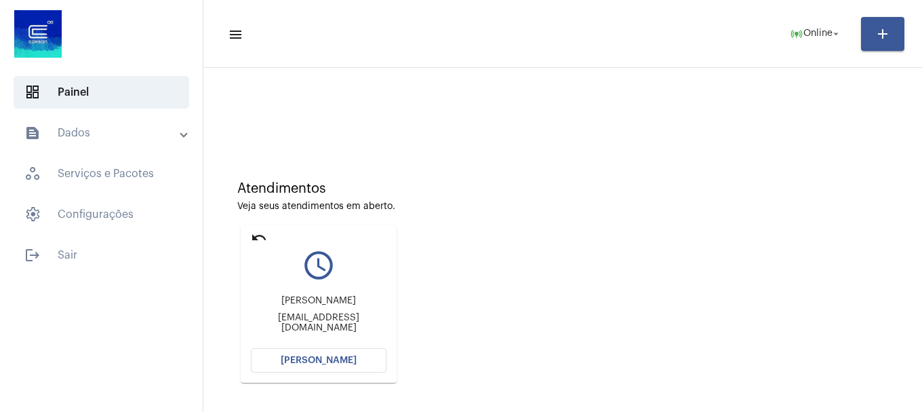
click at [261, 237] on mat-icon "undo" at bounding box center [259, 237] width 16 height 16
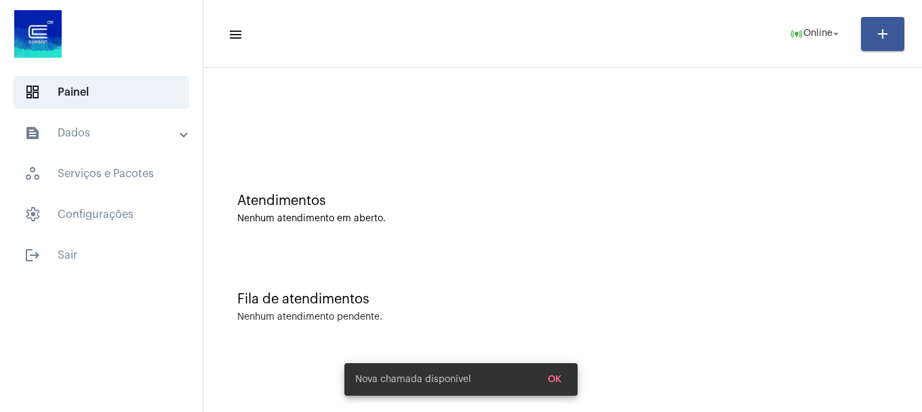
scroll to position [0, 0]
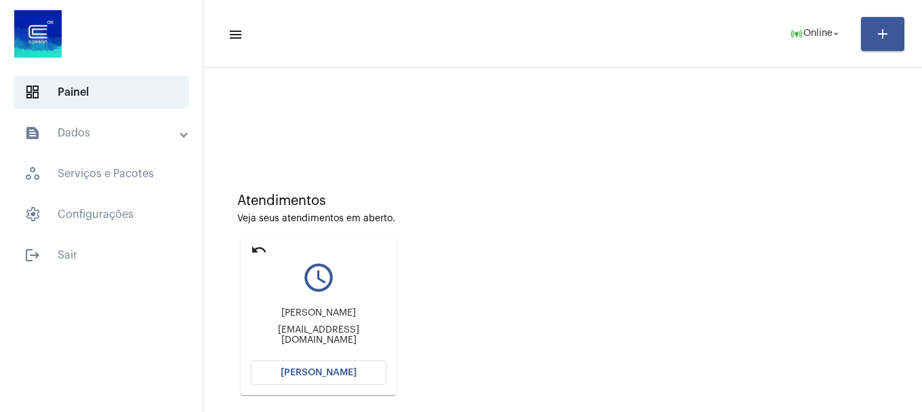
click at [252, 250] on mat-icon "undo" at bounding box center [259, 249] width 16 height 16
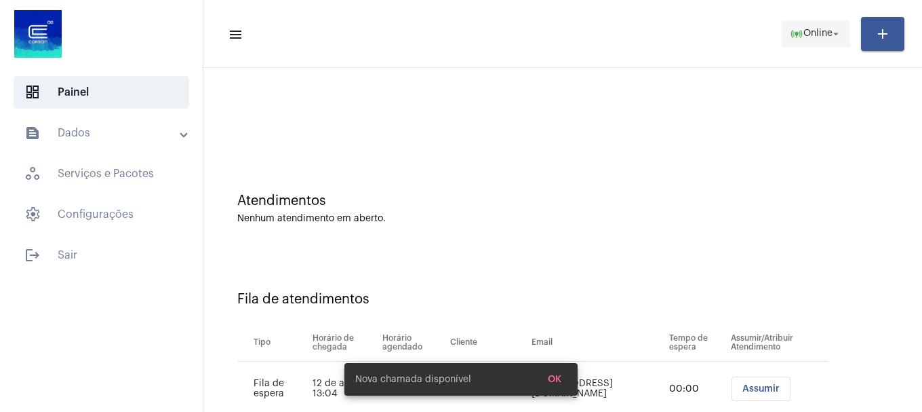
click at [815, 32] on span "Online" at bounding box center [818, 33] width 29 height 9
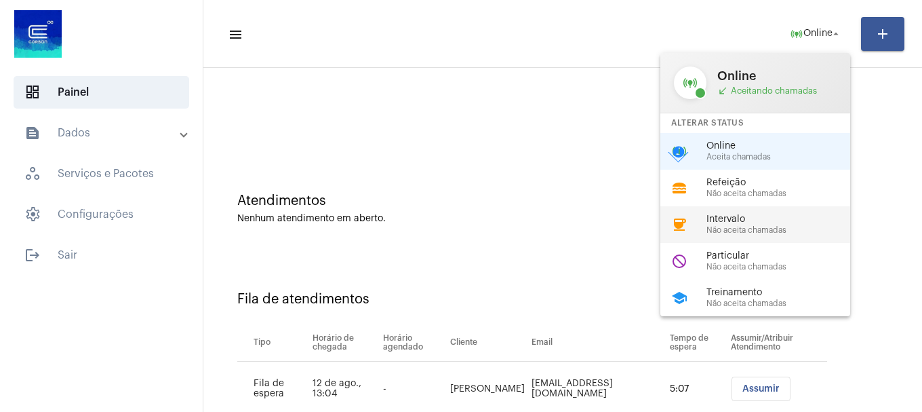
click at [776, 235] on div "coffee Intervalo Não aceita chamadas" at bounding box center [766, 224] width 212 height 37
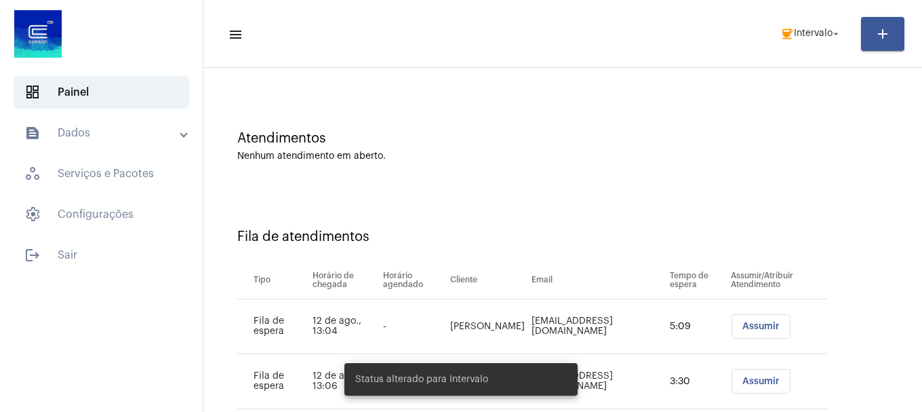
scroll to position [151, 0]
